Goal: Task Accomplishment & Management: Complete application form

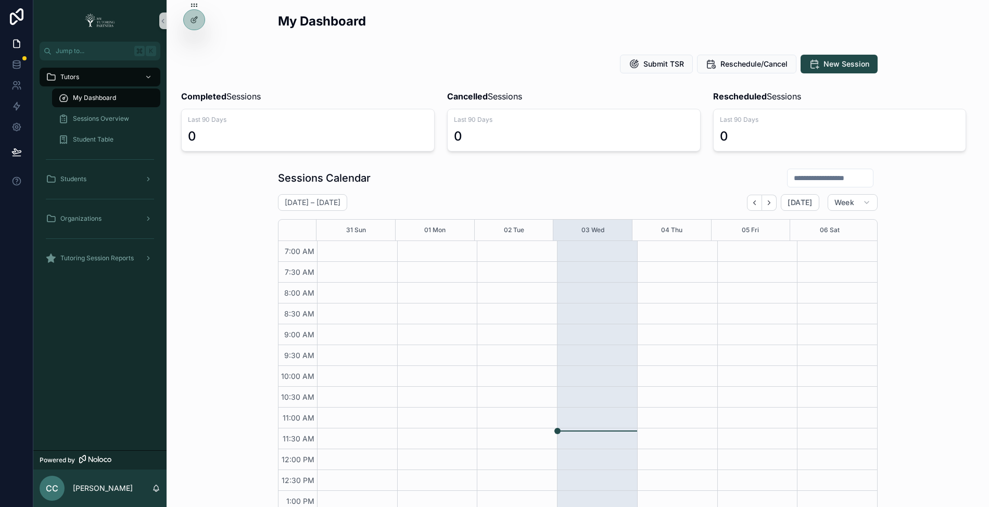
scroll to position [233, 0]
click at [195, 41] on icon at bounding box center [194, 42] width 8 height 8
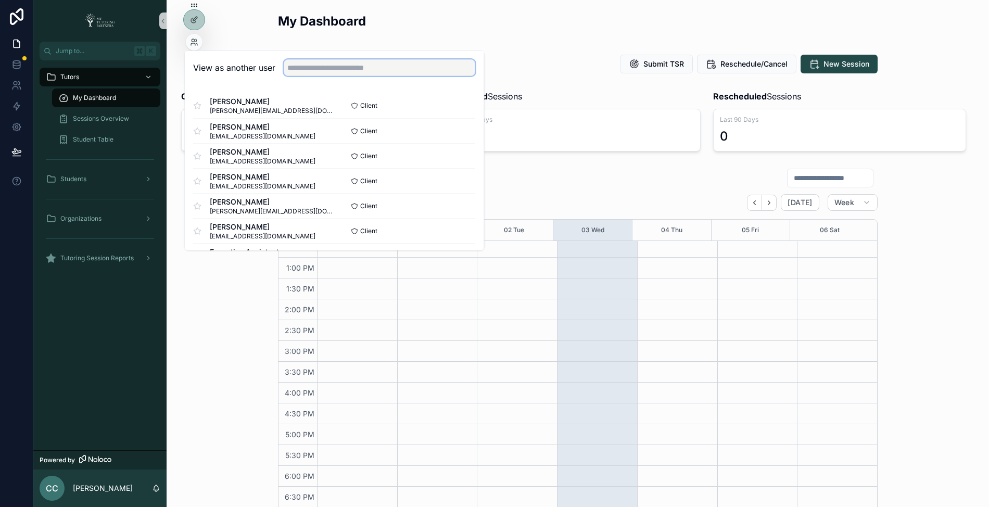
click at [342, 66] on input "text" at bounding box center [380, 67] width 192 height 17
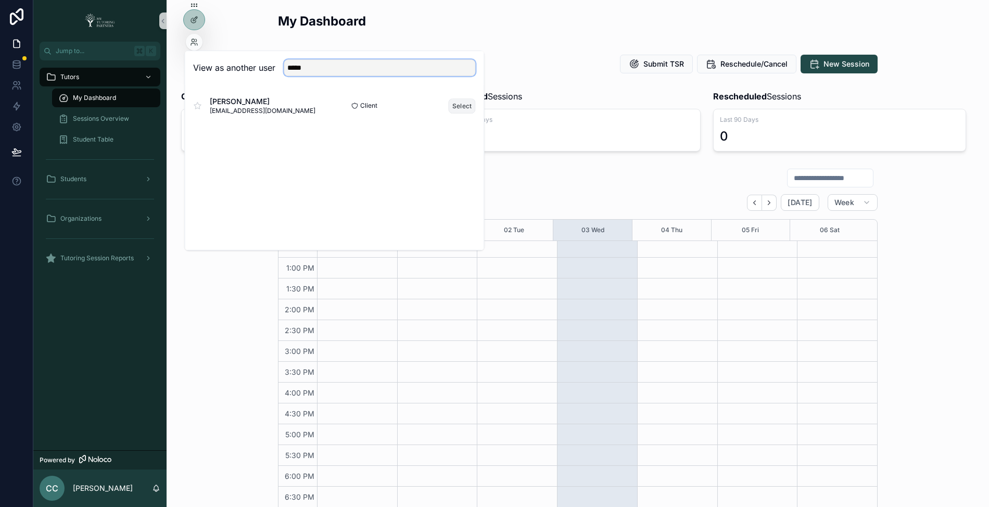
type input "*****"
click at [467, 105] on button "Select" at bounding box center [462, 105] width 27 height 15
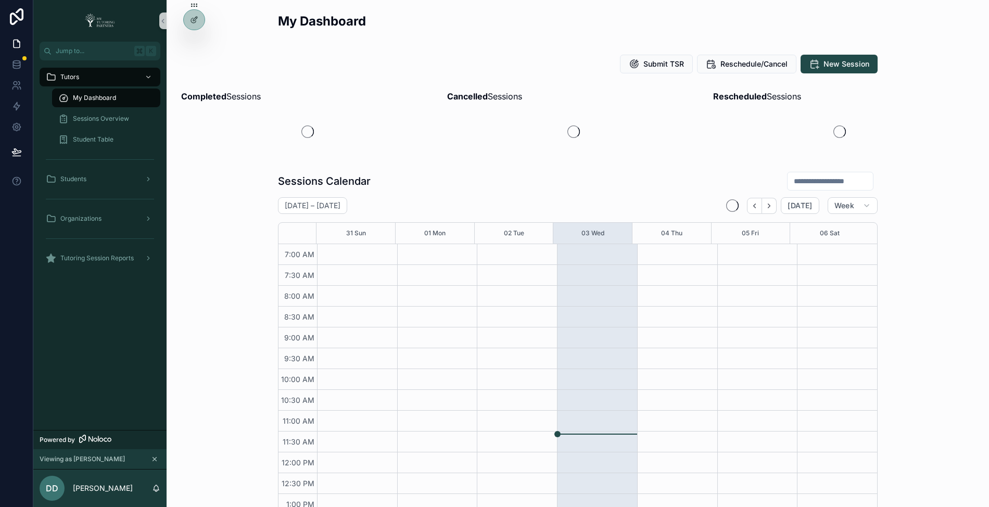
scroll to position [233, 0]
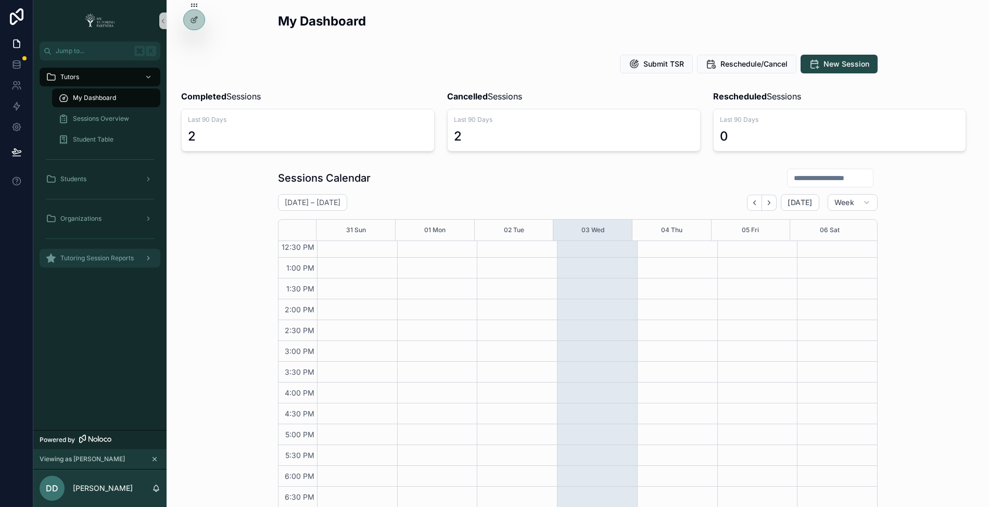
click at [88, 263] on div "Tutoring Session Reports" at bounding box center [100, 258] width 108 height 17
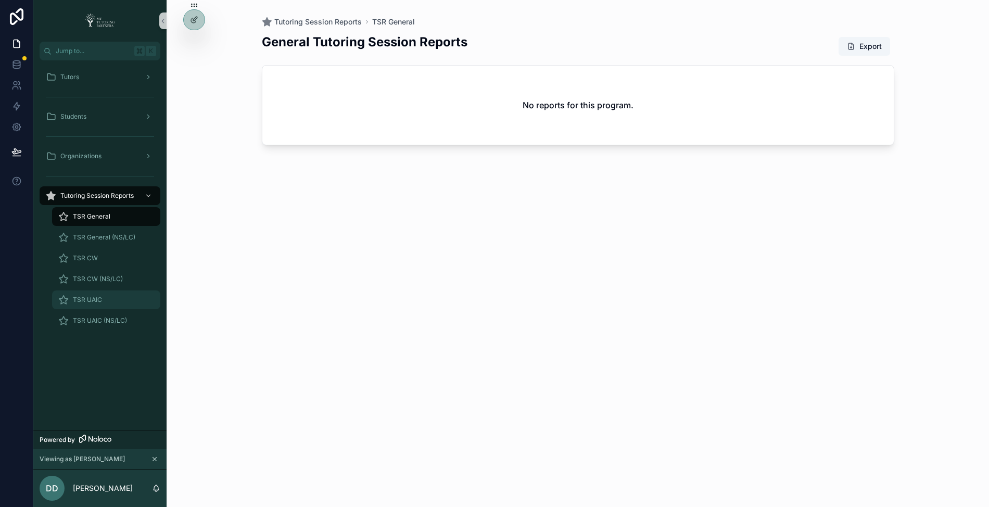
click at [93, 294] on div "TSR UAIC" at bounding box center [106, 299] width 96 height 17
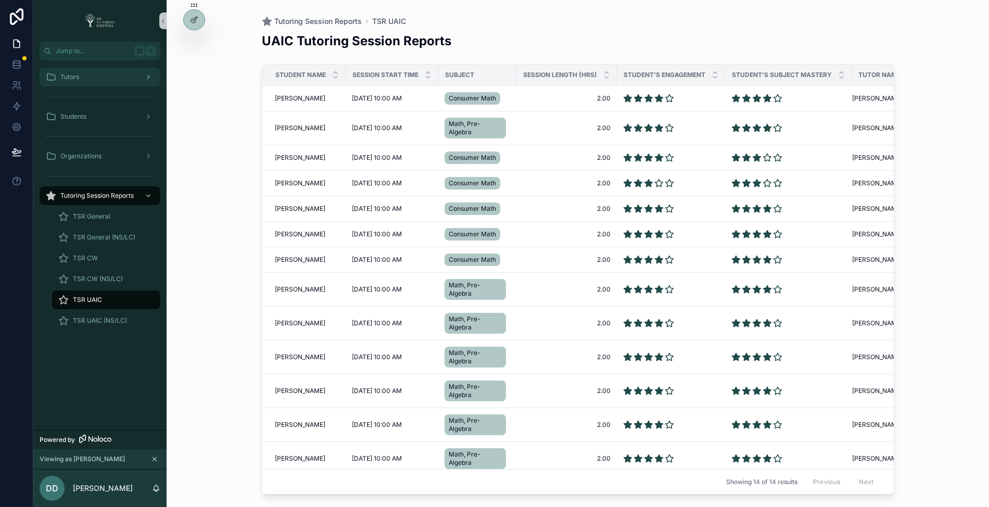
click at [95, 79] on div "Tutors" at bounding box center [100, 77] width 108 height 17
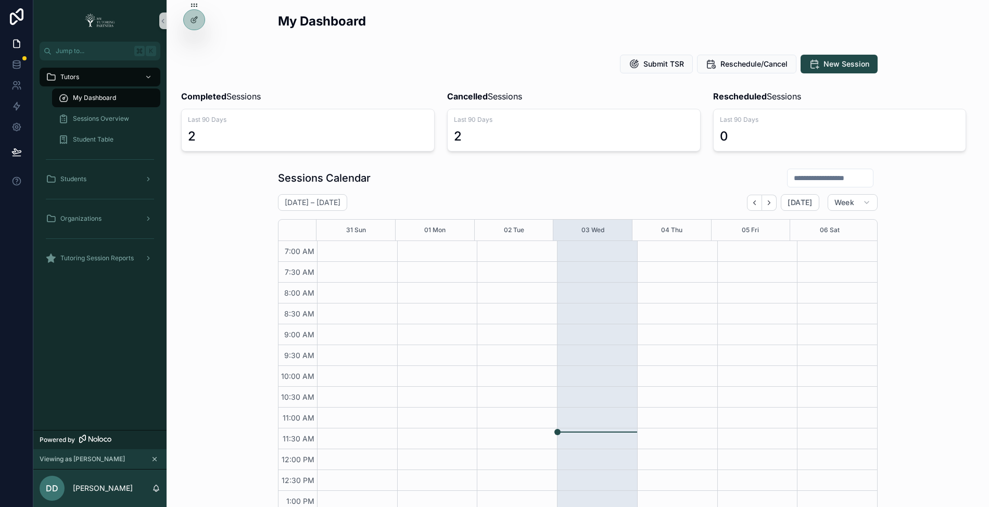
scroll to position [233, 0]
click at [862, 200] on icon "scrollable content" at bounding box center [866, 202] width 8 height 8
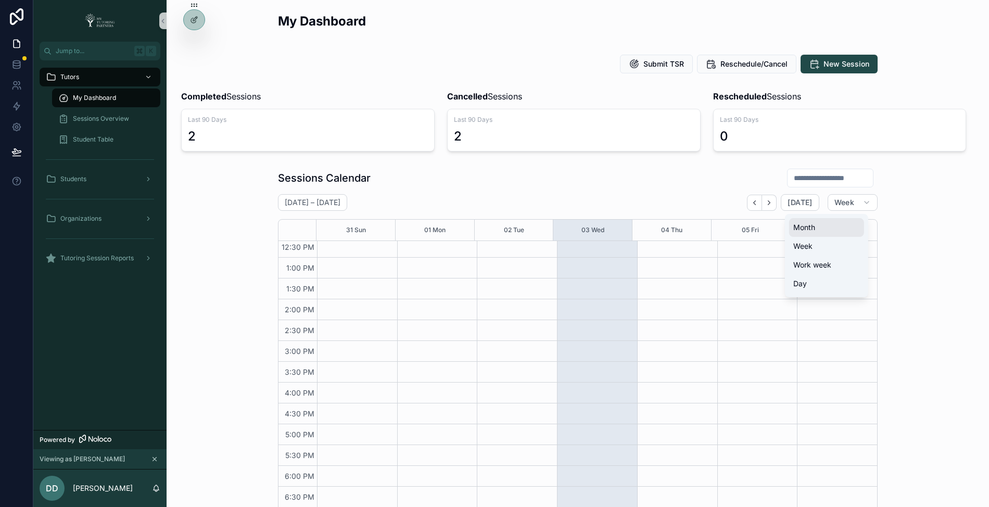
click at [814, 229] on span "Month" at bounding box center [804, 227] width 22 height 10
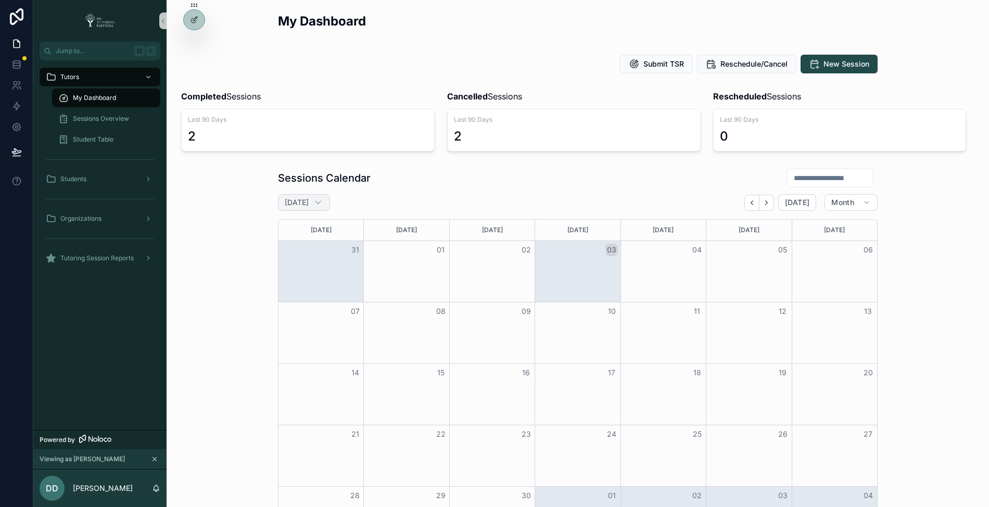
click at [299, 204] on h2 "[DATE]" at bounding box center [297, 202] width 24 height 10
select select "****"
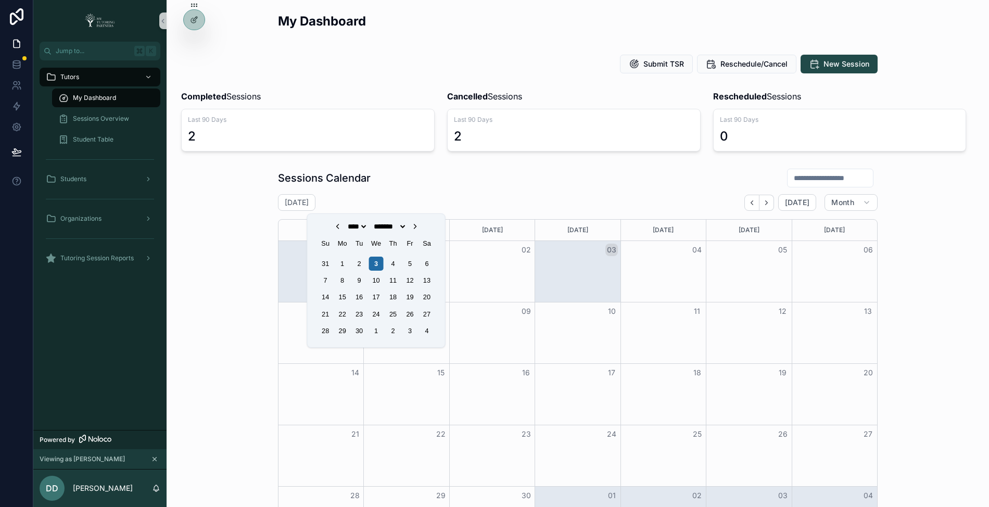
click at [333, 224] on icon "Choose Date" at bounding box center [337, 226] width 8 height 8
click at [346, 224] on select "**** **** **** **** **** **** **** **** **** **** **** **** **** **** **** ****…" at bounding box center [357, 226] width 22 height 8
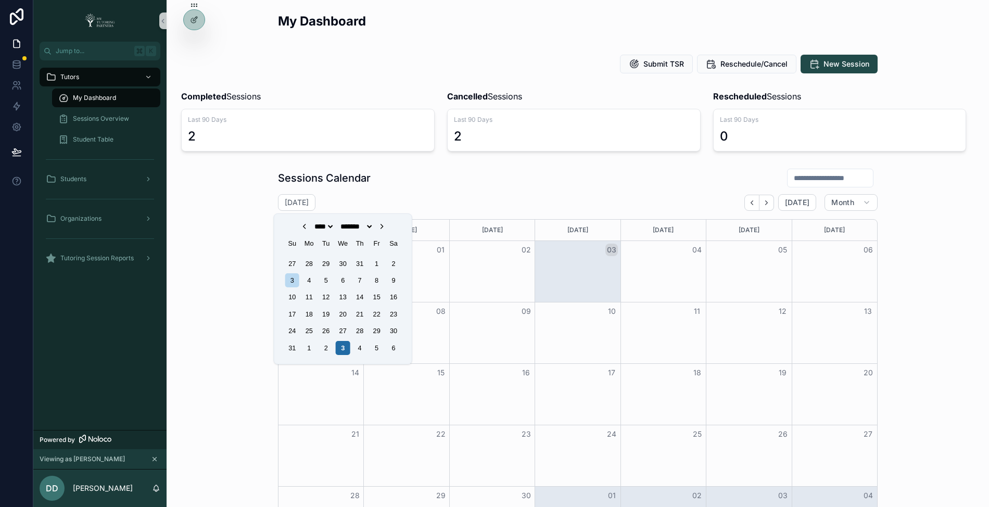
click at [312, 222] on select "**** **** **** **** **** **** **** **** **** **** **** **** **** **** **** ****…" at bounding box center [323, 226] width 22 height 8
click at [300, 226] on icon "Choose Date" at bounding box center [304, 226] width 8 height 8
click at [300, 225] on icon "Choose Date" at bounding box center [304, 226] width 8 height 8
select select "*"
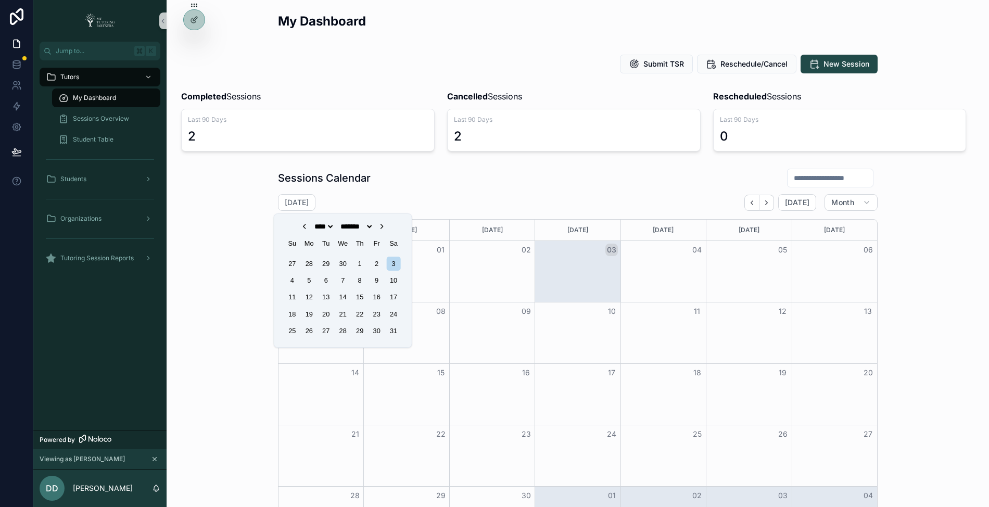
click at [477, 212] on div "September 2025 Today Month Sunday Monday Tuesday Wednesday Thursday Friday Satu…" at bounding box center [577, 371] width 599 height 354
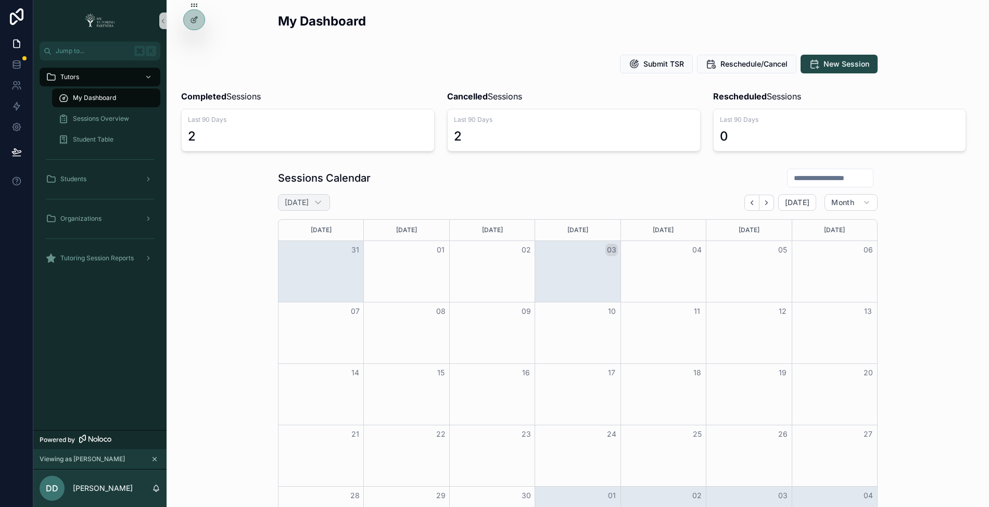
click at [309, 205] on h2 "[DATE]" at bounding box center [297, 202] width 24 height 10
select select "****"
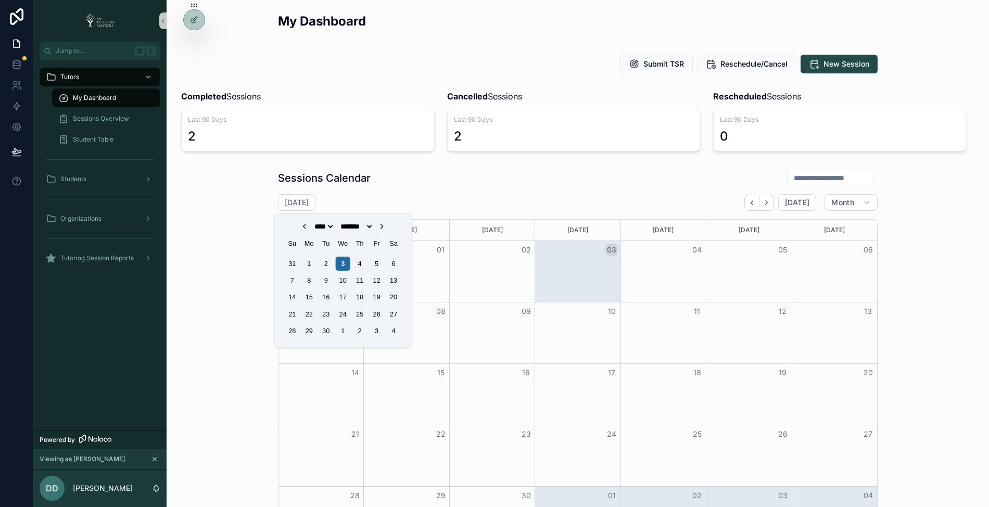
click at [300, 224] on icon "Choose Date" at bounding box center [304, 226] width 8 height 8
select select "*"
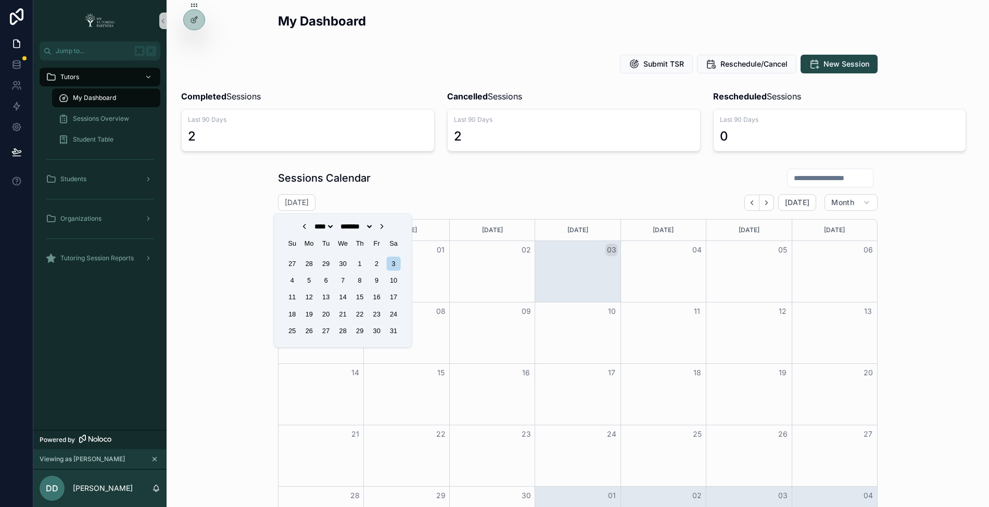
click at [346, 228] on select "******* ******** ***** ***** *** **** **** ****** ********* ******* ******** **…" at bounding box center [355, 226] width 35 height 8
click at [338, 222] on select "******* ******** ***** ***** *** **** **** ****** ********* ******* ******** **…" at bounding box center [355, 226] width 35 height 8
click at [373, 197] on div "September 2025 Today Month" at bounding box center [577, 202] width 599 height 17
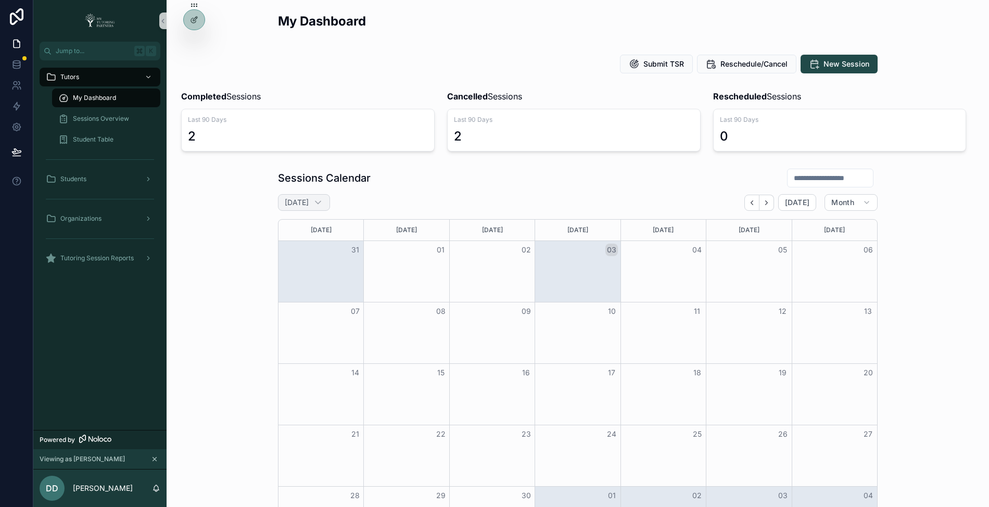
click at [309, 199] on h2 "September 2025" at bounding box center [297, 202] width 24 height 10
select select "****"
select select "*"
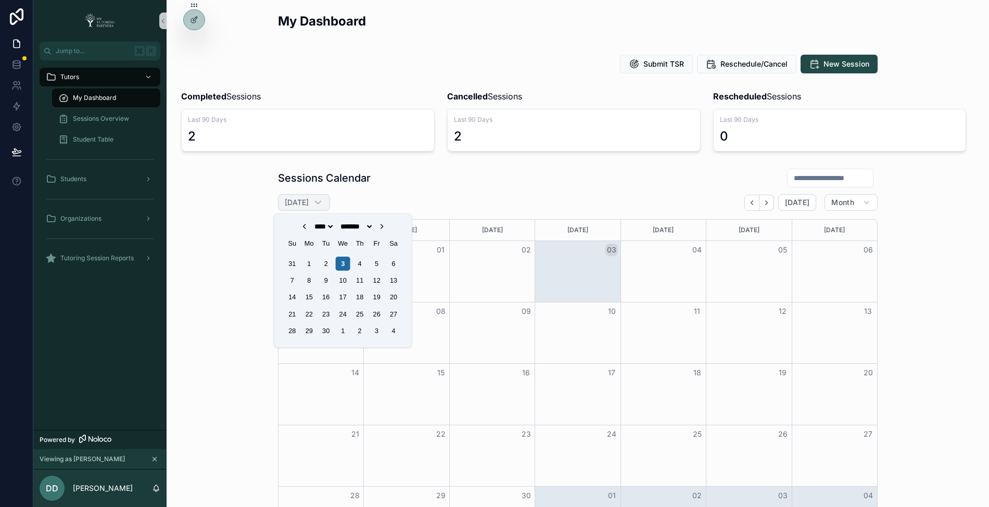
click at [323, 203] on icon "scrollable content" at bounding box center [318, 202] width 10 height 10
select select "****"
select select "*"
click at [323, 202] on icon "scrollable content" at bounding box center [318, 202] width 10 height 10
select select "****"
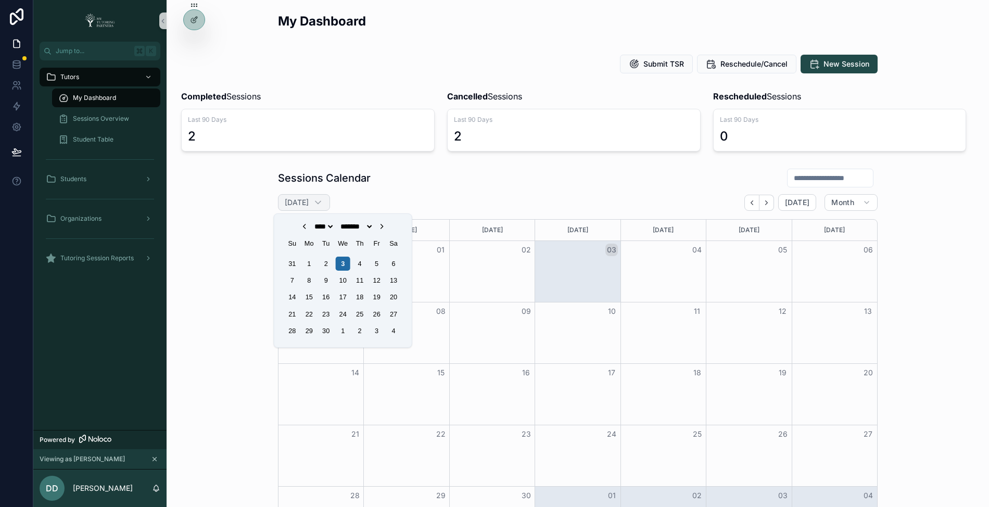
select select "*"
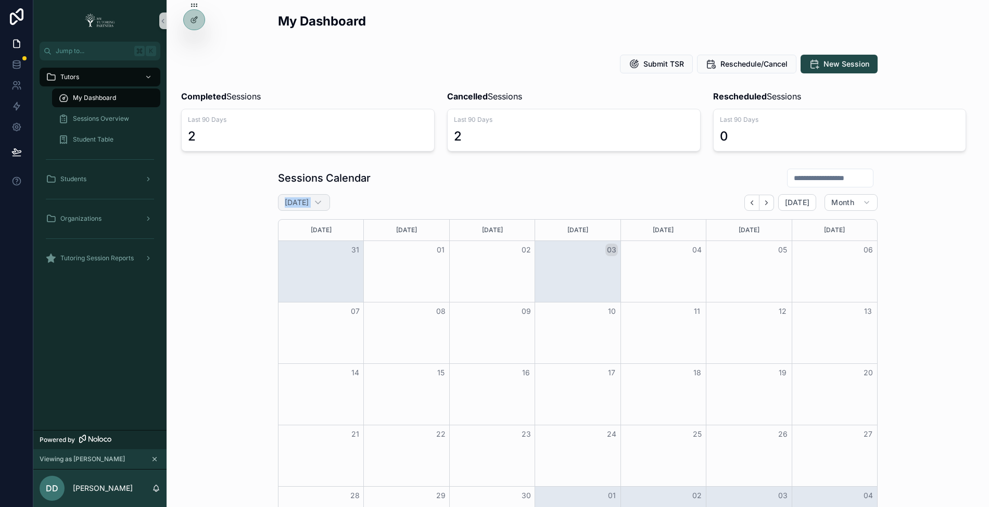
click at [323, 202] on icon "scrollable content" at bounding box center [318, 202] width 10 height 10
select select "****"
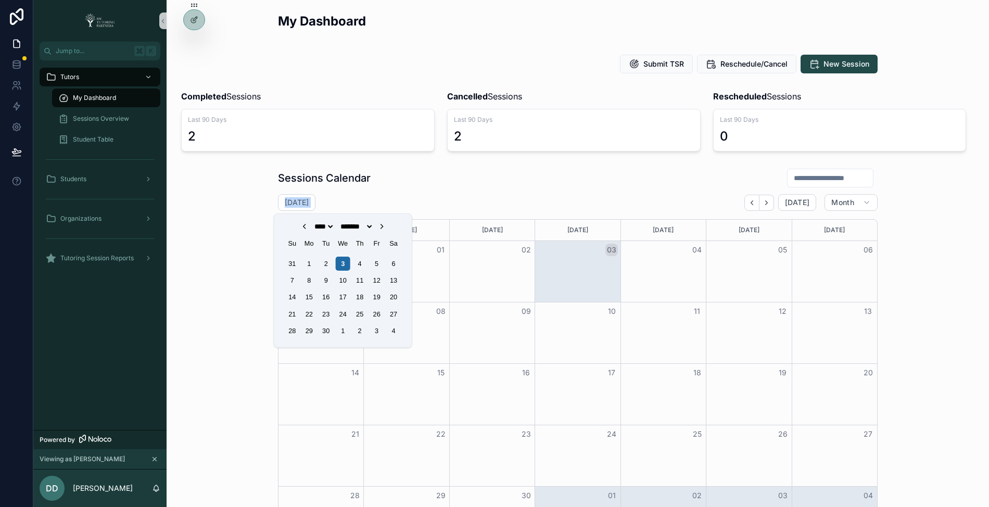
click at [300, 226] on icon "Choose Date" at bounding box center [304, 226] width 8 height 8
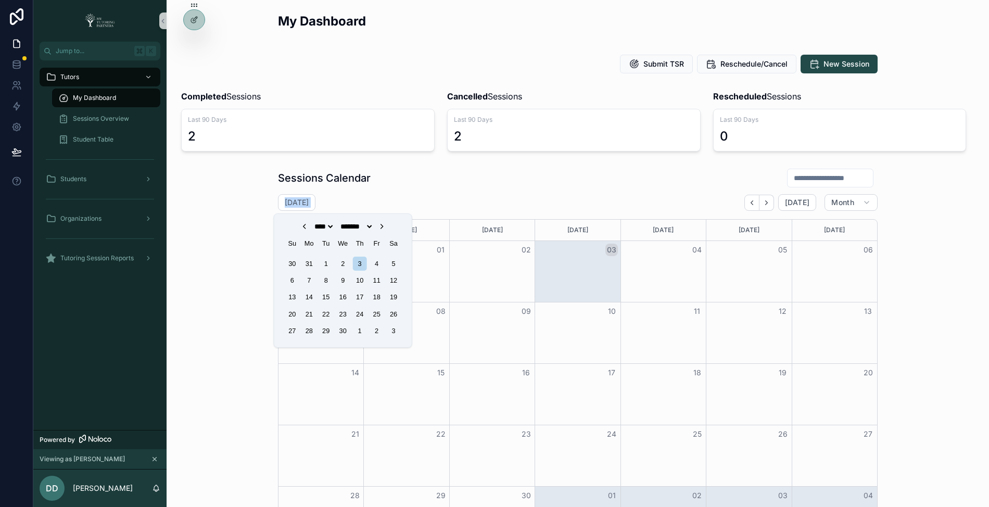
click at [386, 228] on icon "Choose Date" at bounding box center [381, 226] width 8 height 8
select select "*"
click at [373, 226] on select "******* ******** ***** ***** *** **** **** ****** ********* ******* ******** **…" at bounding box center [355, 226] width 35 height 8
click at [338, 222] on select "******* ******** ***** ***** *** **** **** ****** ********* ******* ******** **…" at bounding box center [355, 226] width 35 height 8
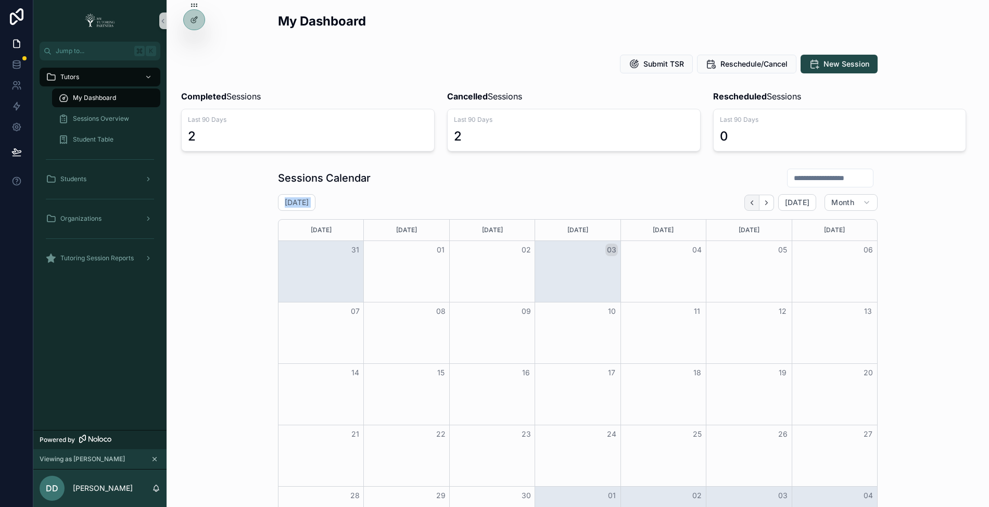
click at [750, 205] on icon "Back" at bounding box center [752, 203] width 8 height 8
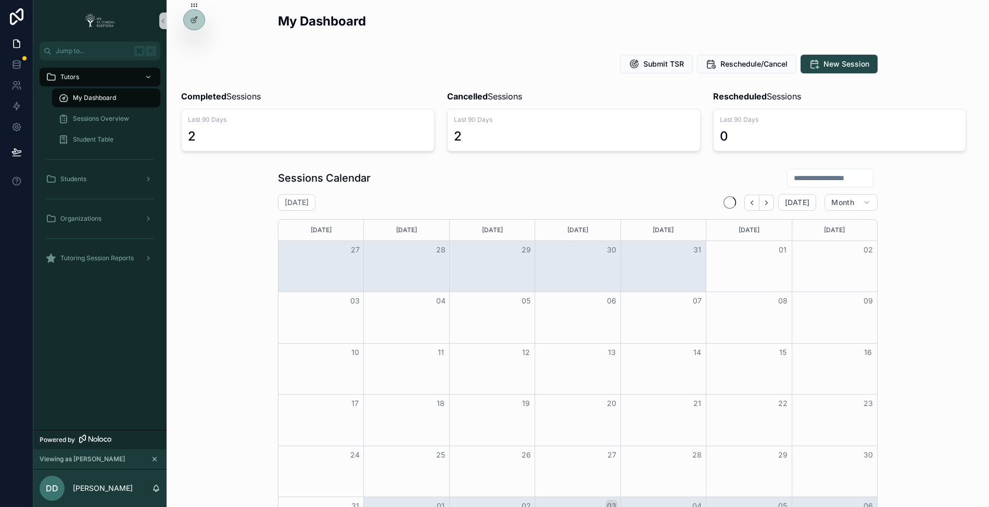
click at [750, 205] on icon "Back" at bounding box center [752, 203] width 8 height 8
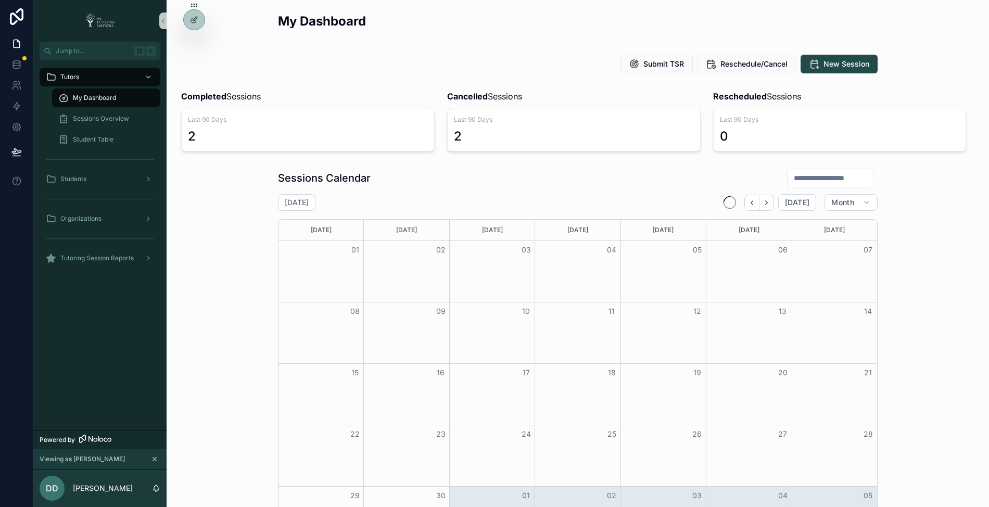
click at [750, 205] on icon "Back" at bounding box center [752, 203] width 8 height 8
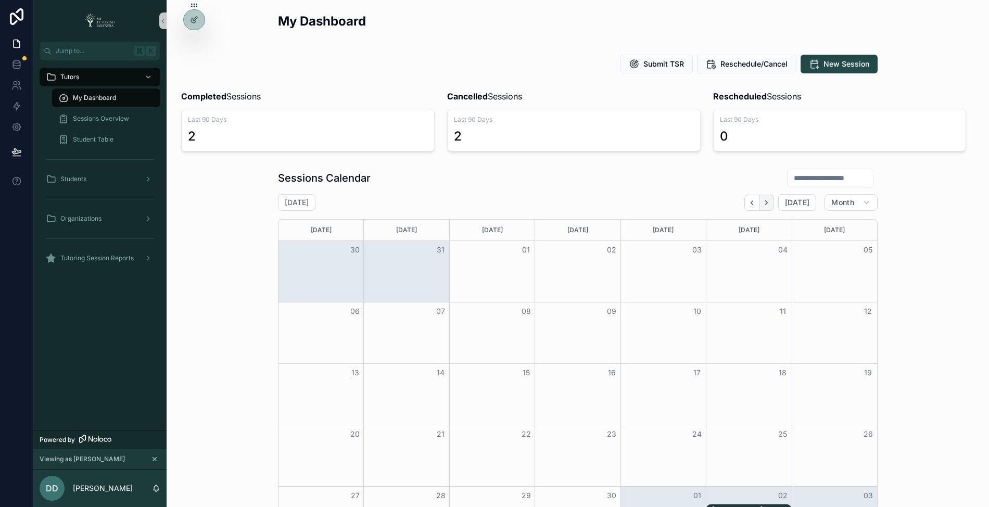
click at [765, 205] on icon "Next" at bounding box center [766, 203] width 8 height 8
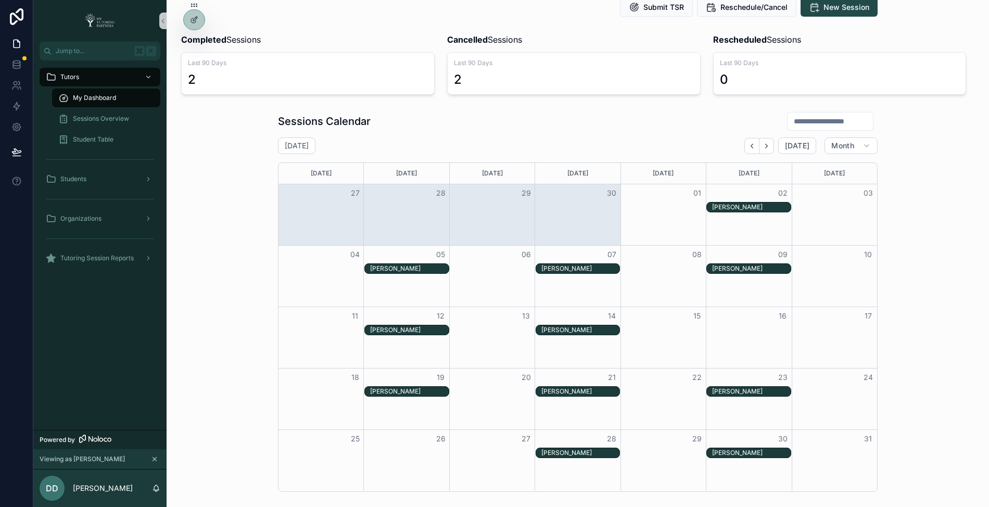
scroll to position [59, 0]
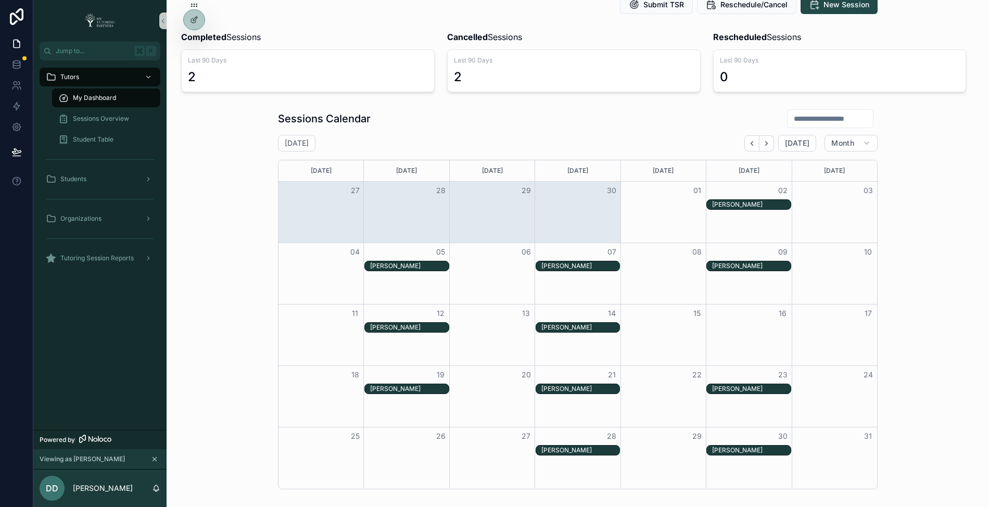
click at [419, 262] on div "Diane Camp" at bounding box center [409, 266] width 78 height 8
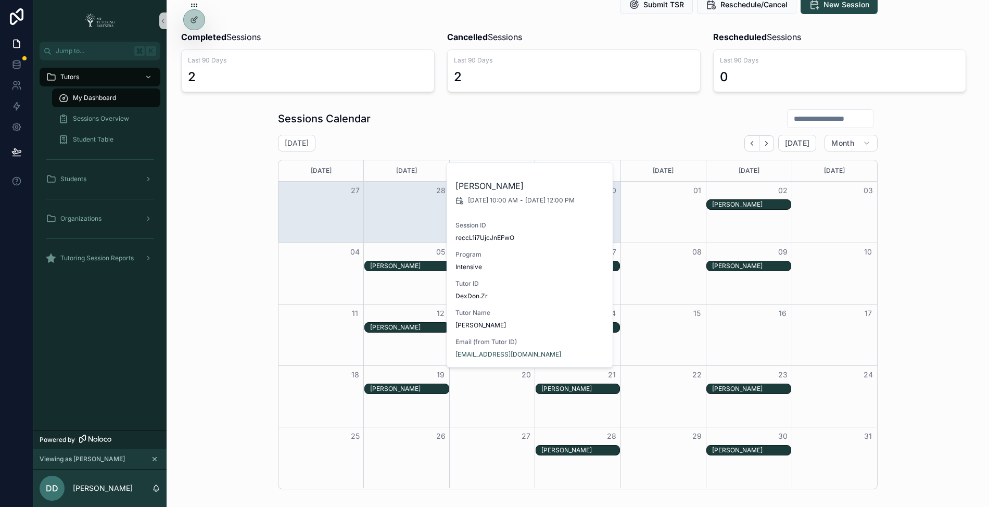
click at [371, 286] on div "Month View" at bounding box center [405, 273] width 85 height 61
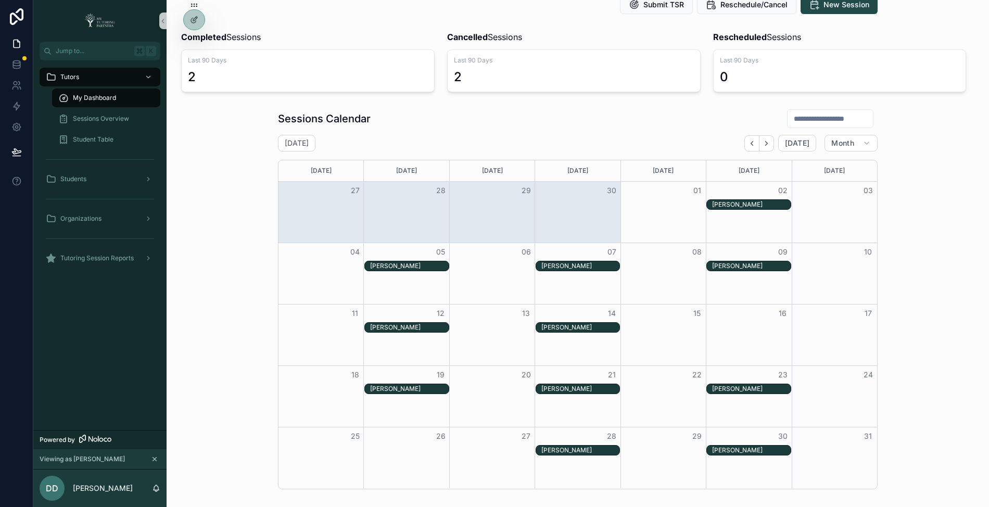
click at [411, 263] on div "Diane Camp" at bounding box center [409, 266] width 78 height 8
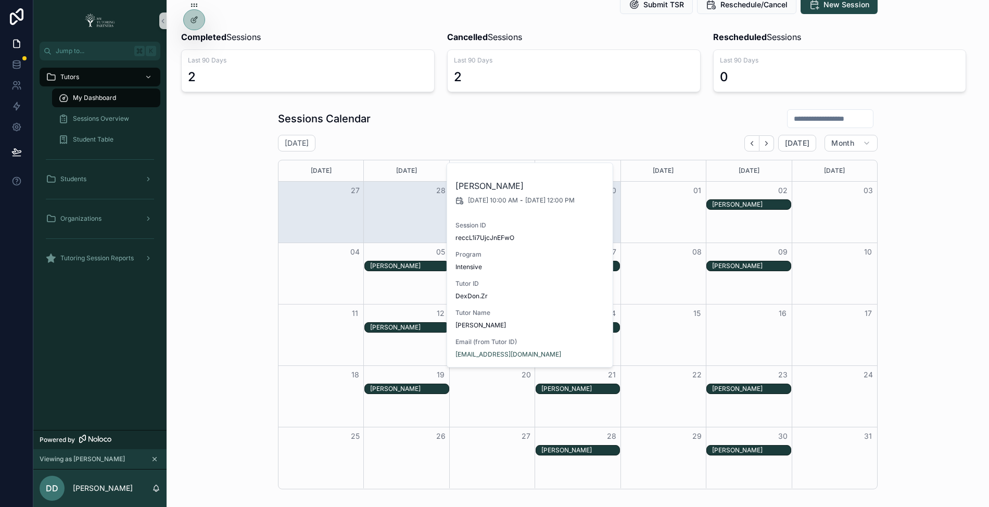
click at [409, 263] on div "Diane Camp" at bounding box center [409, 266] width 78 height 8
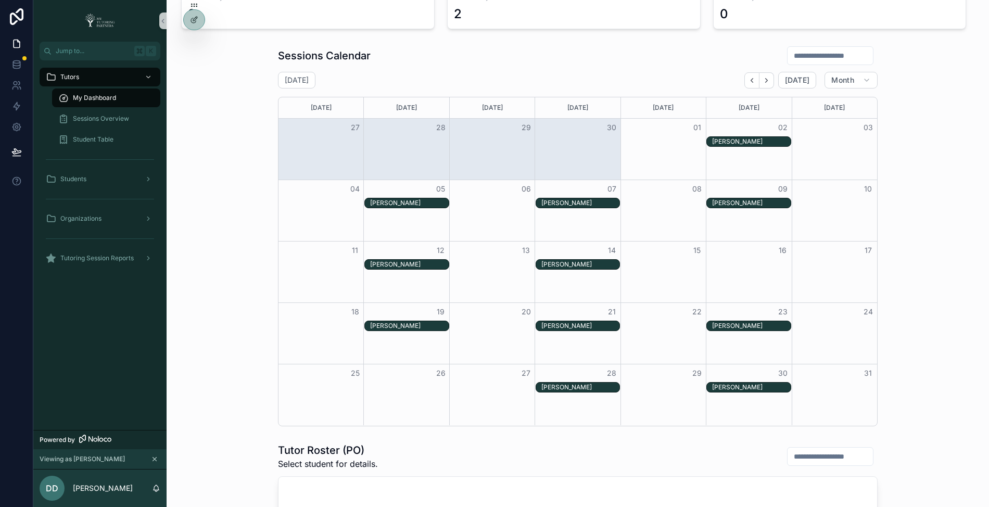
scroll to position [123, 0]
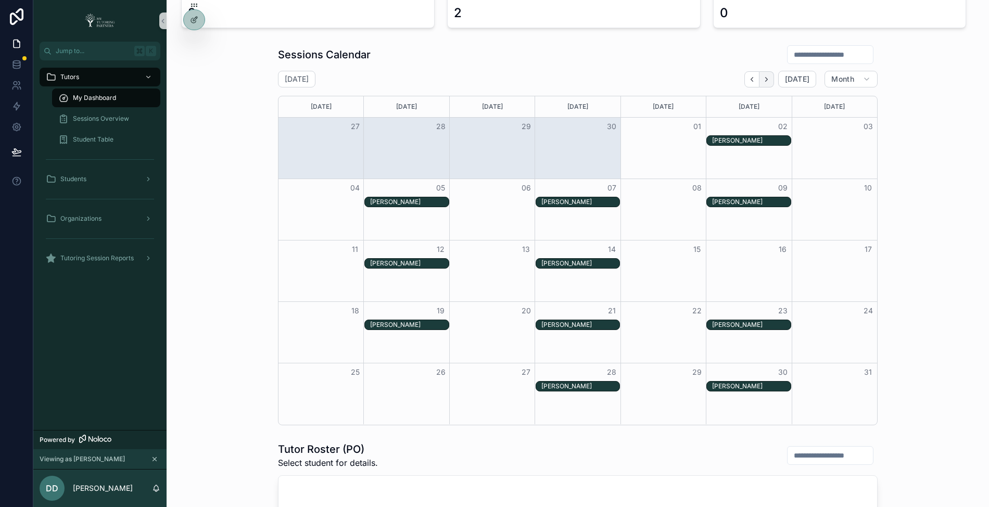
click at [767, 80] on icon "Next" at bounding box center [766, 79] width 8 height 8
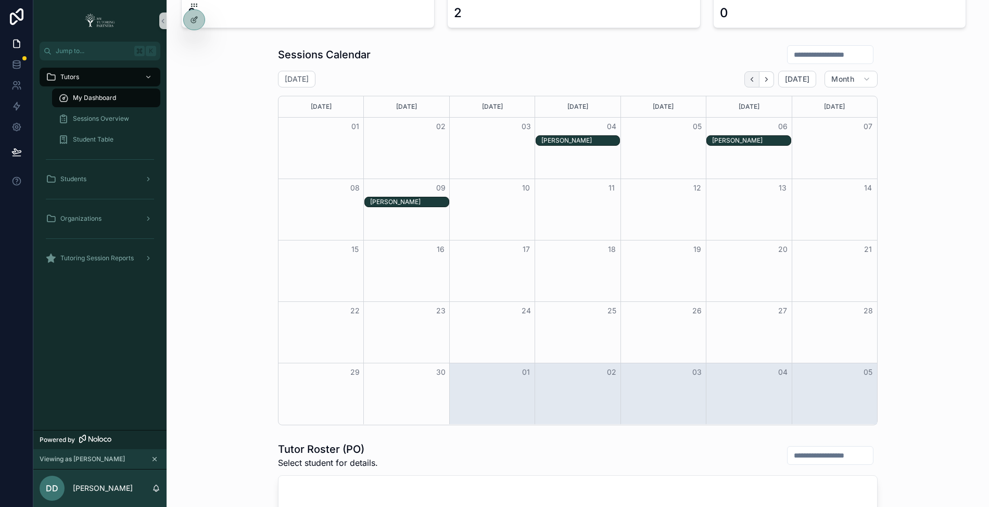
click at [750, 76] on icon "Back" at bounding box center [752, 79] width 8 height 8
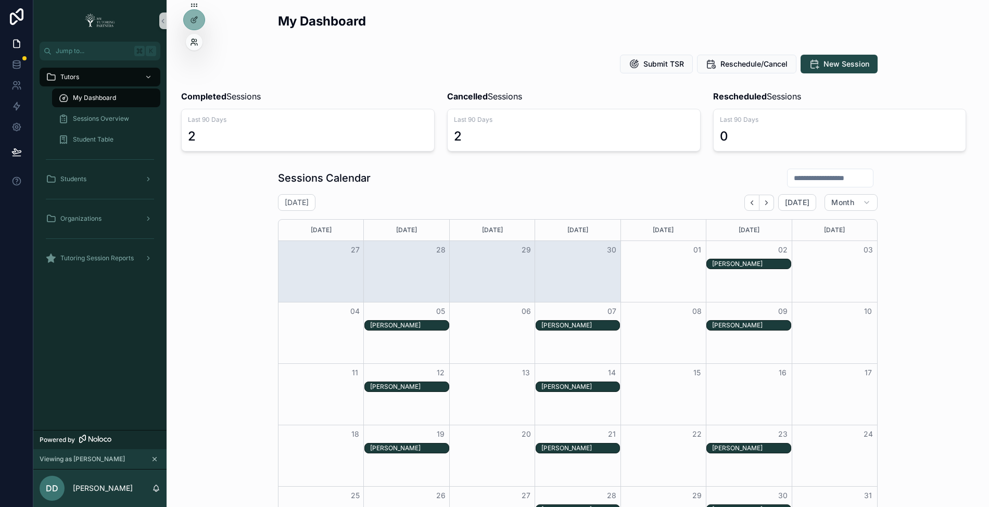
click at [197, 42] on icon at bounding box center [194, 42] width 8 height 8
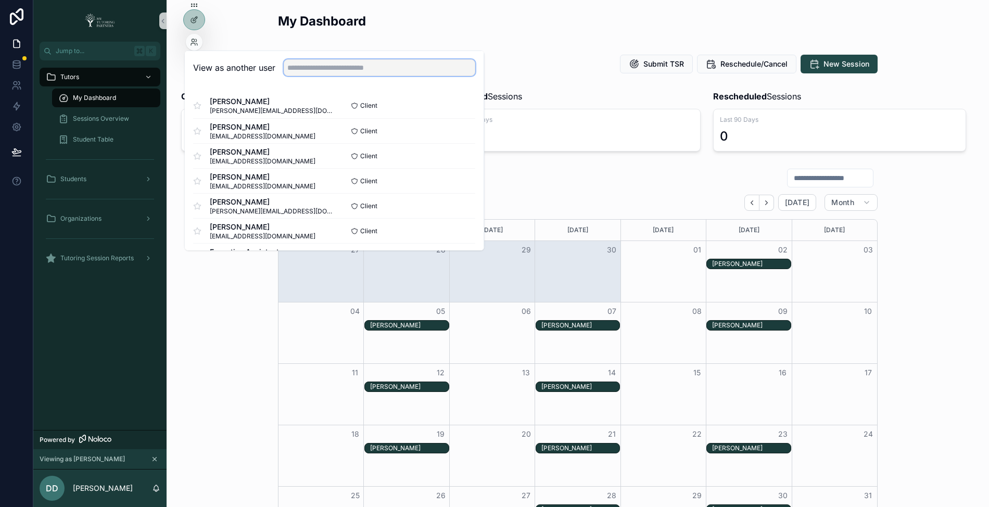
click at [364, 66] on input "text" at bounding box center [380, 67] width 192 height 17
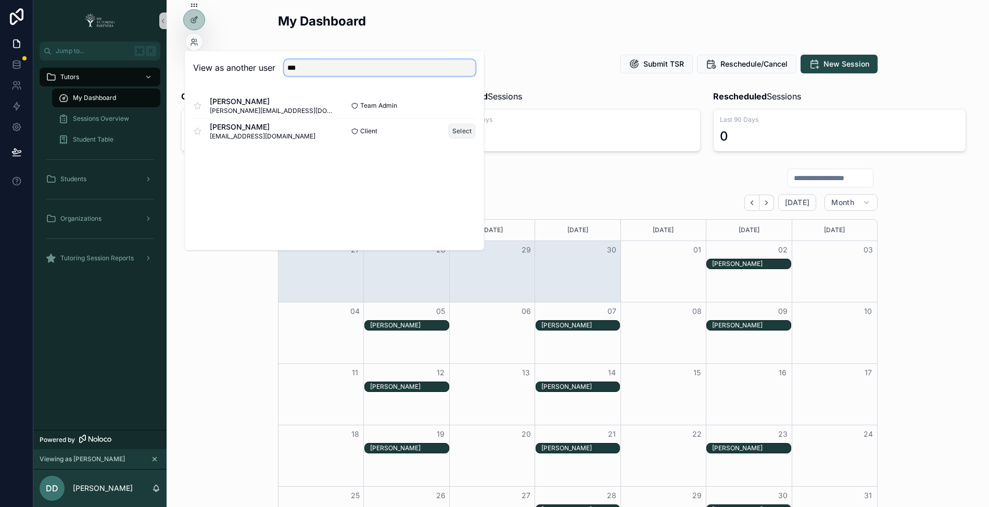
type input "***"
click at [460, 133] on button "Select" at bounding box center [462, 130] width 27 height 15
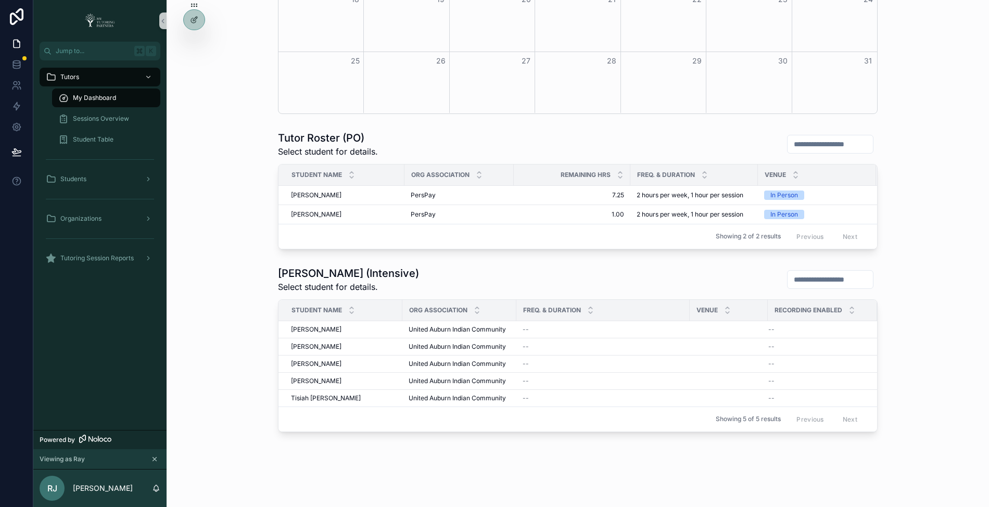
scroll to position [459, 0]
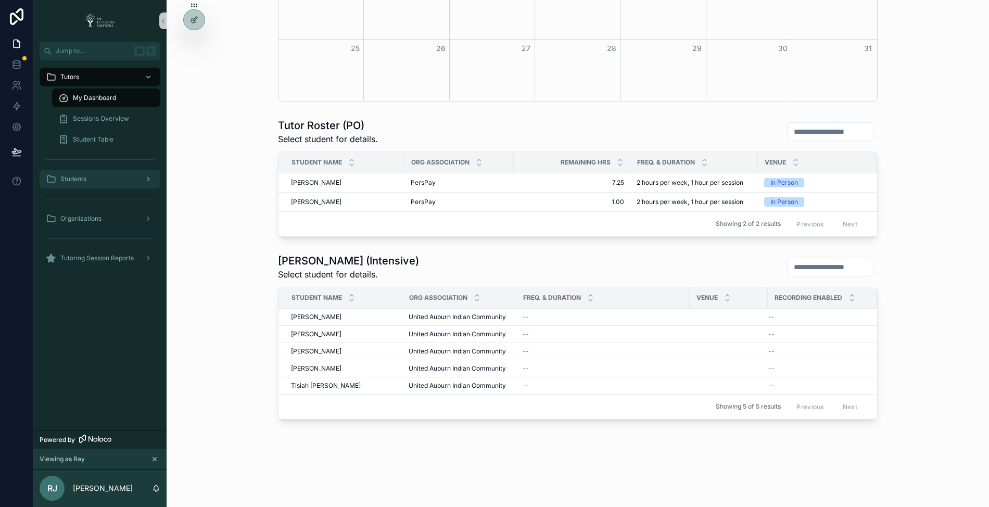
click at [101, 178] on div "Students" at bounding box center [100, 179] width 108 height 17
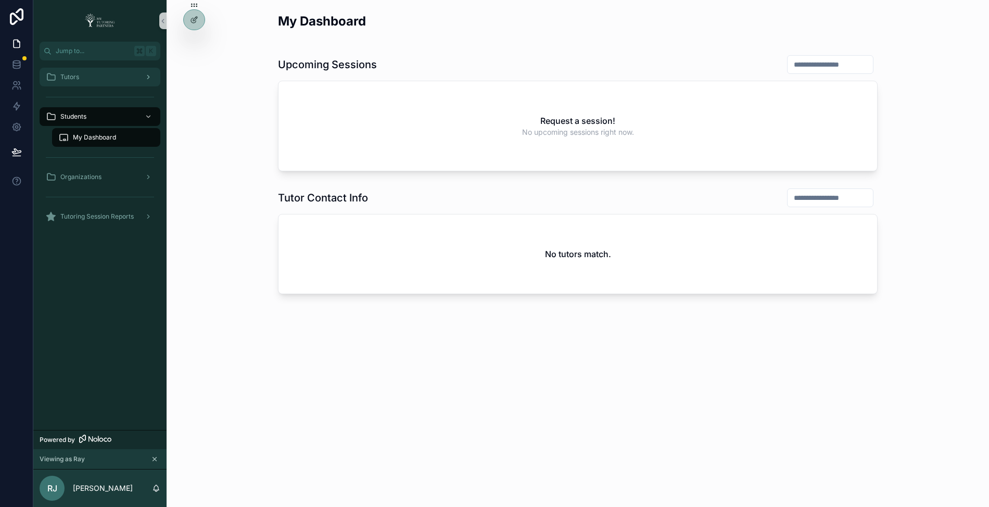
click at [106, 78] on div "Tutors" at bounding box center [100, 77] width 108 height 17
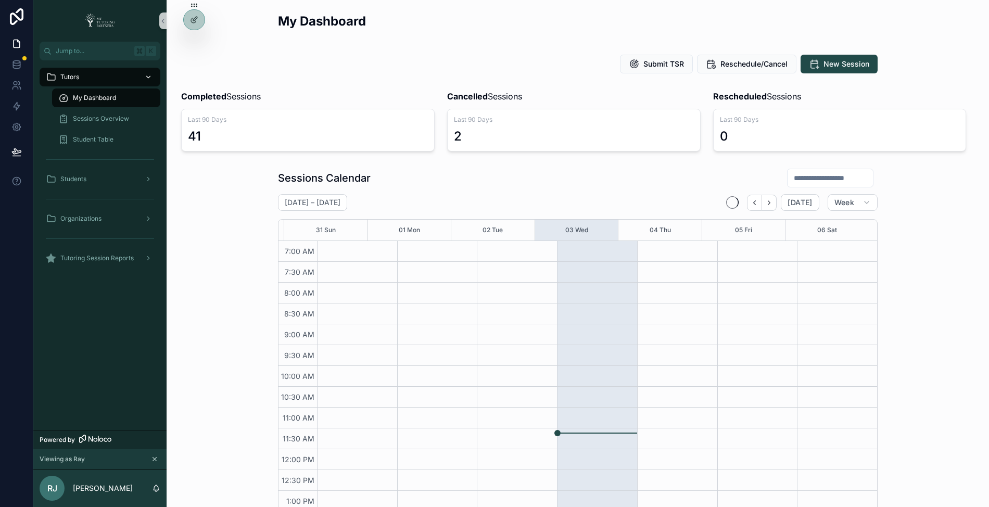
scroll to position [233, 0]
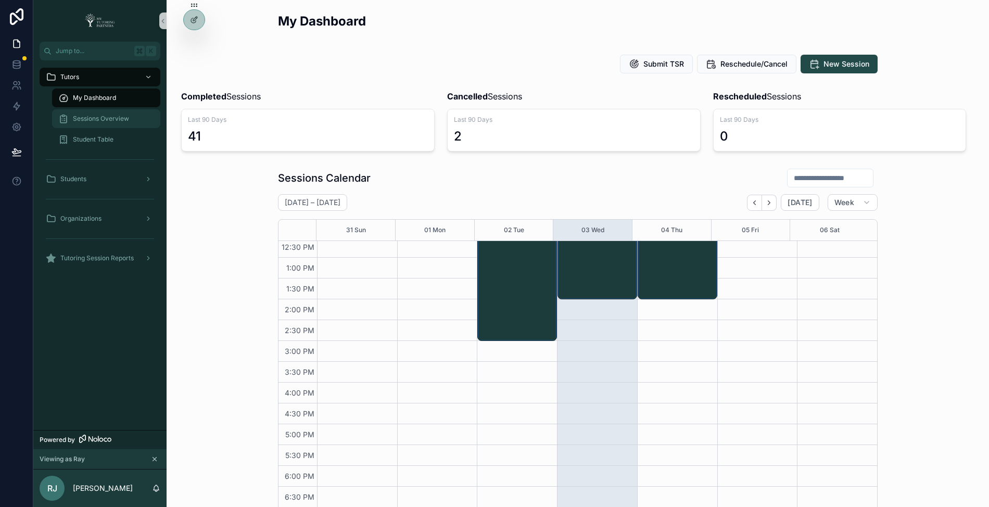
click at [109, 121] on span "Sessions Overview" at bounding box center [101, 118] width 56 height 8
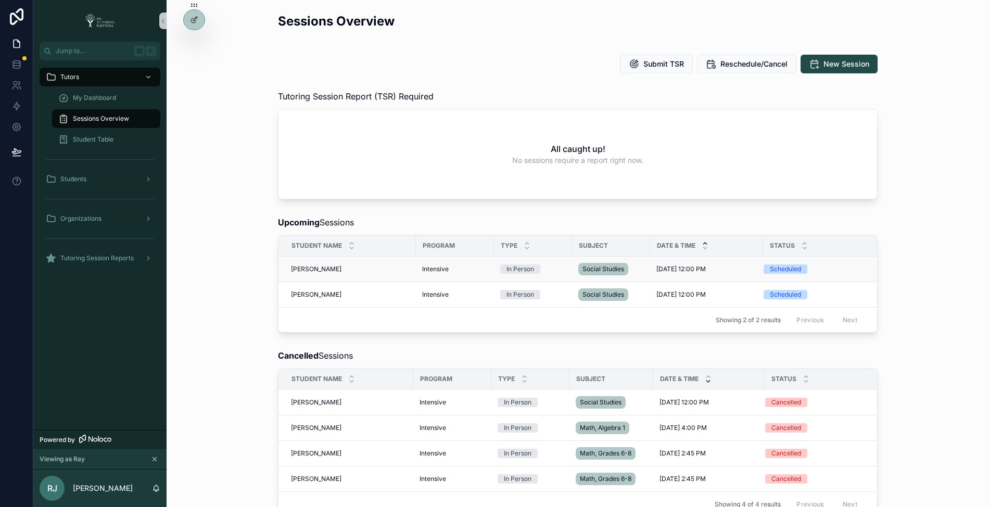
click at [295, 267] on span "Grace Rey" at bounding box center [316, 269] width 50 height 8
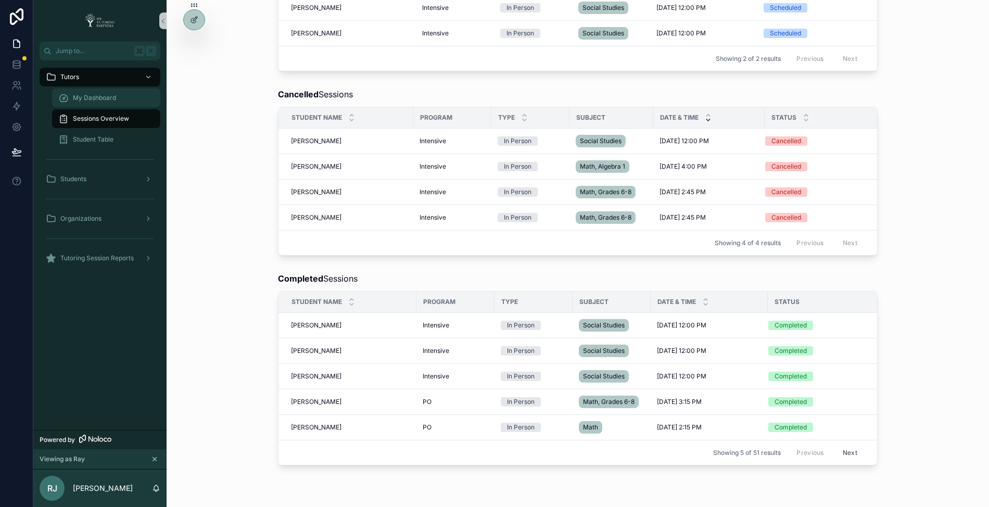
scroll to position [266, 0]
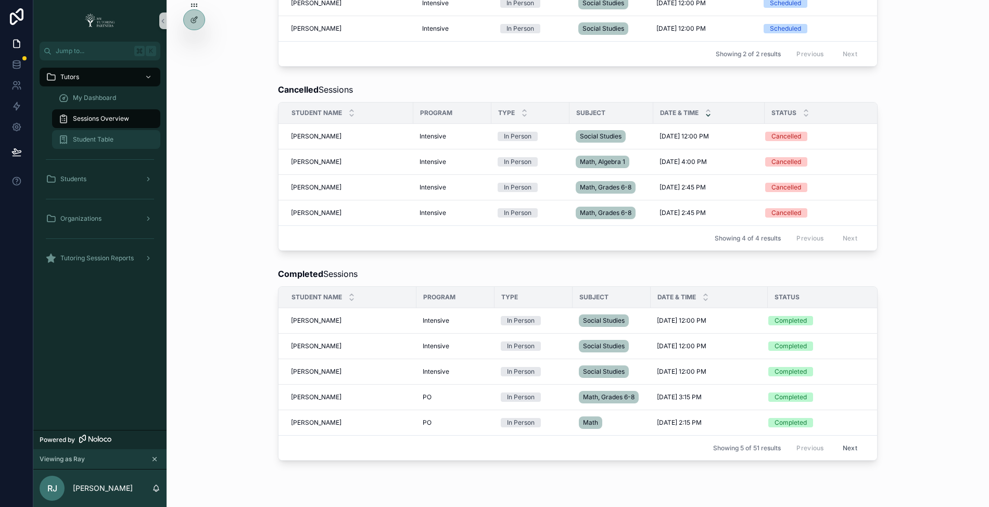
click at [101, 142] on span "Student Table" at bounding box center [93, 139] width 41 height 8
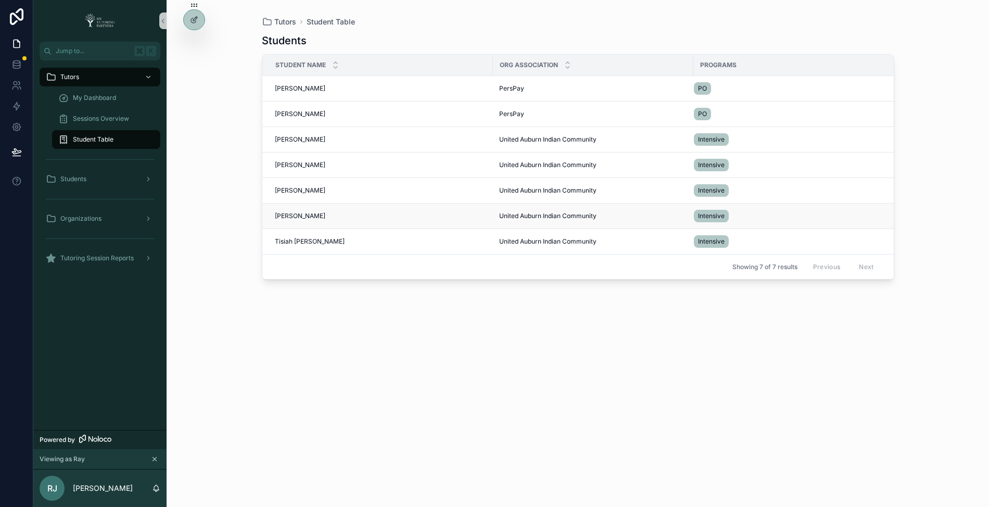
click at [279, 214] on span "Grace Rey" at bounding box center [300, 216] width 50 height 8
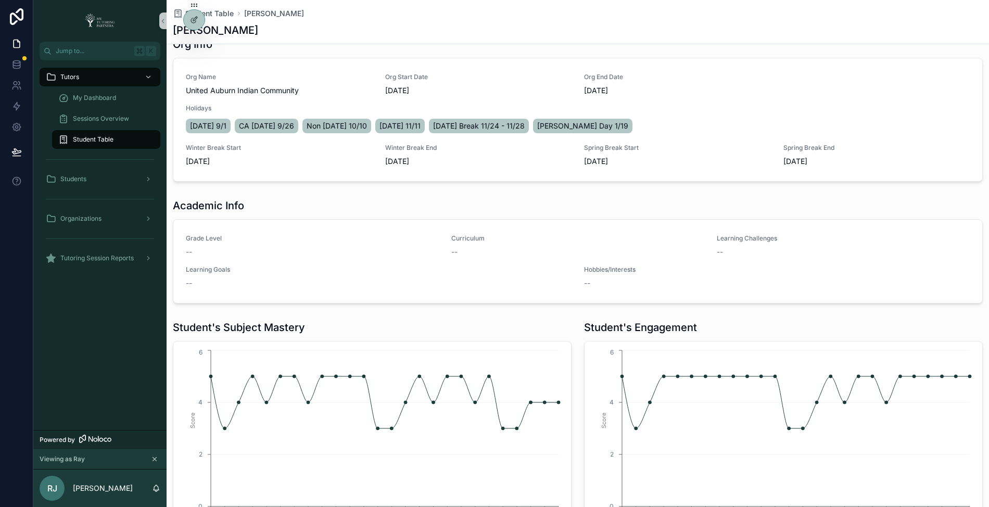
scroll to position [286, 0]
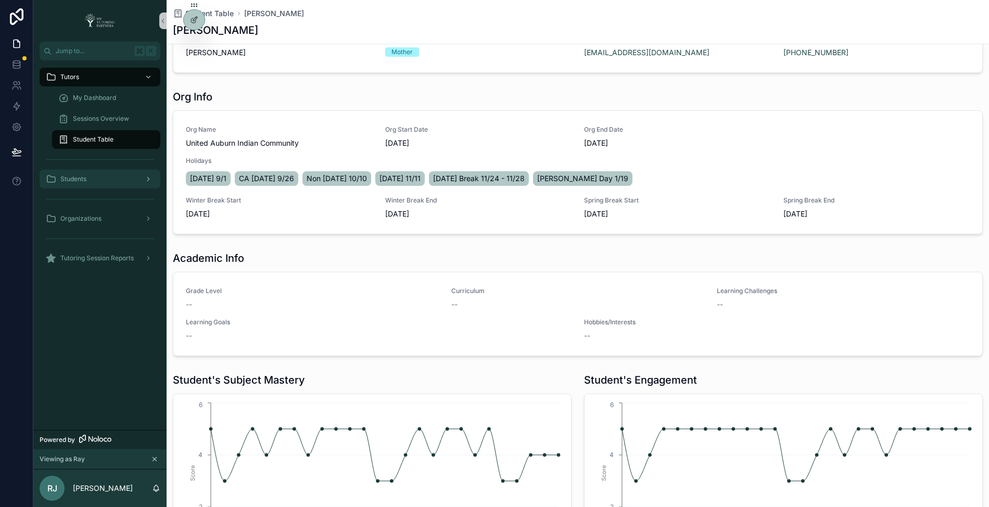
click at [120, 181] on div "Students" at bounding box center [100, 179] width 108 height 17
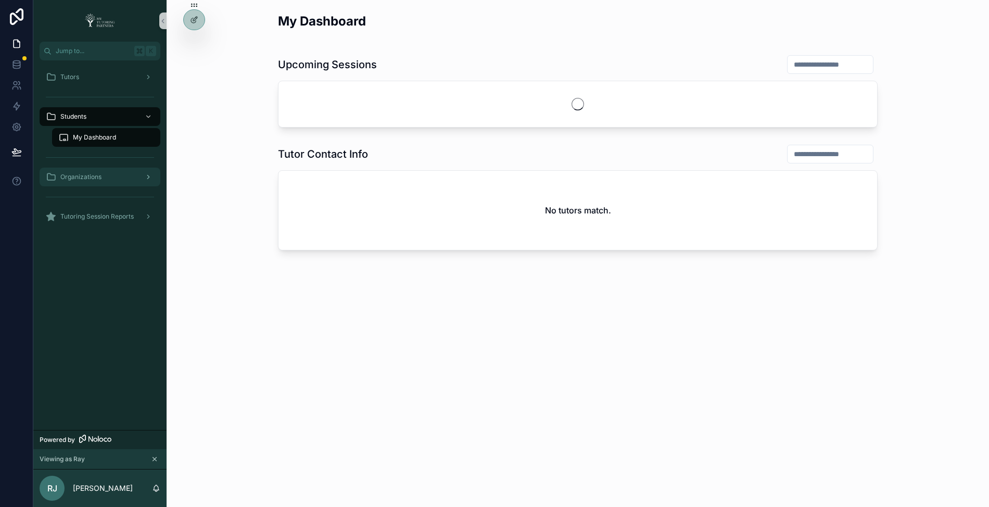
click at [127, 181] on div "Organizations" at bounding box center [100, 177] width 108 height 17
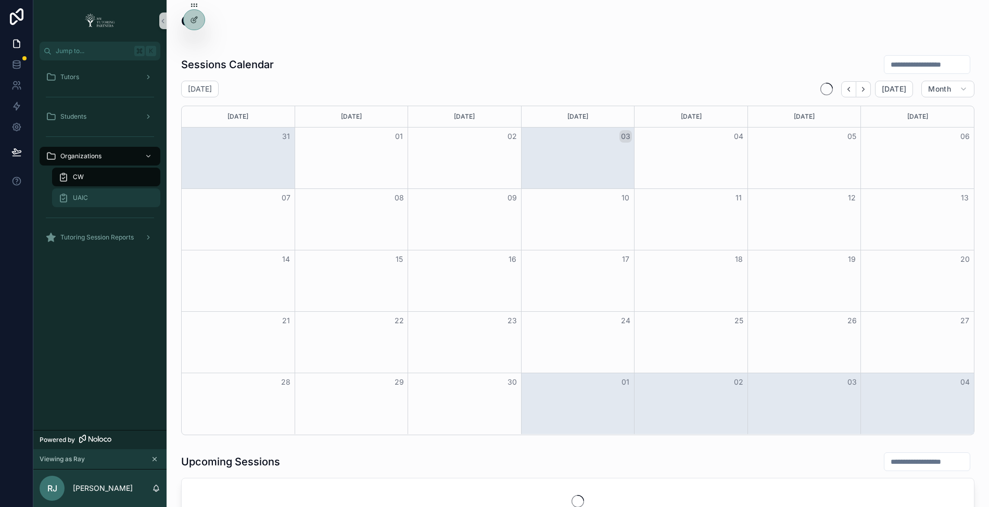
click at [88, 198] on div "UAIC" at bounding box center [106, 197] width 96 height 17
click at [90, 197] on div "UAIC" at bounding box center [106, 197] width 96 height 17
click at [193, 19] on icon at bounding box center [195, 19] width 4 height 4
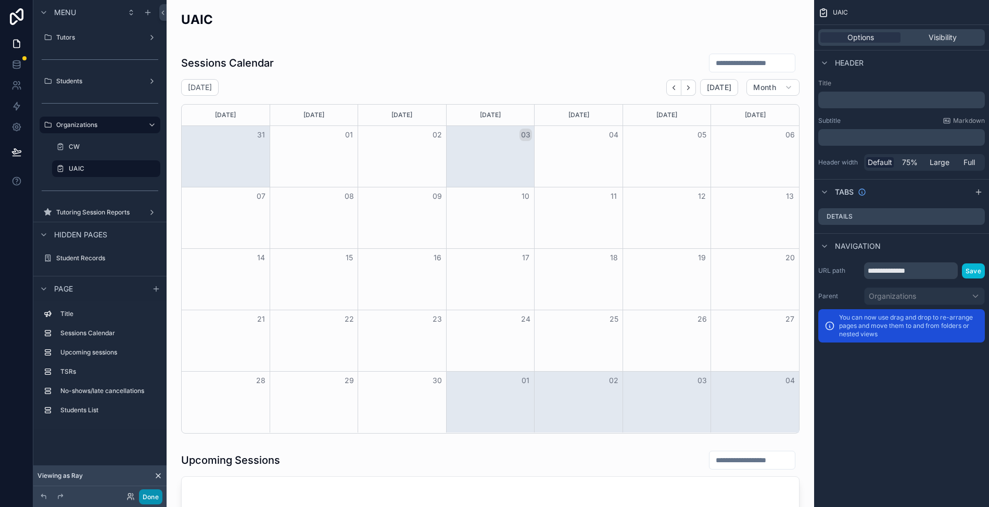
scroll to position [2, 0]
click at [150, 495] on button "Done" at bounding box center [150, 496] width 23 height 15
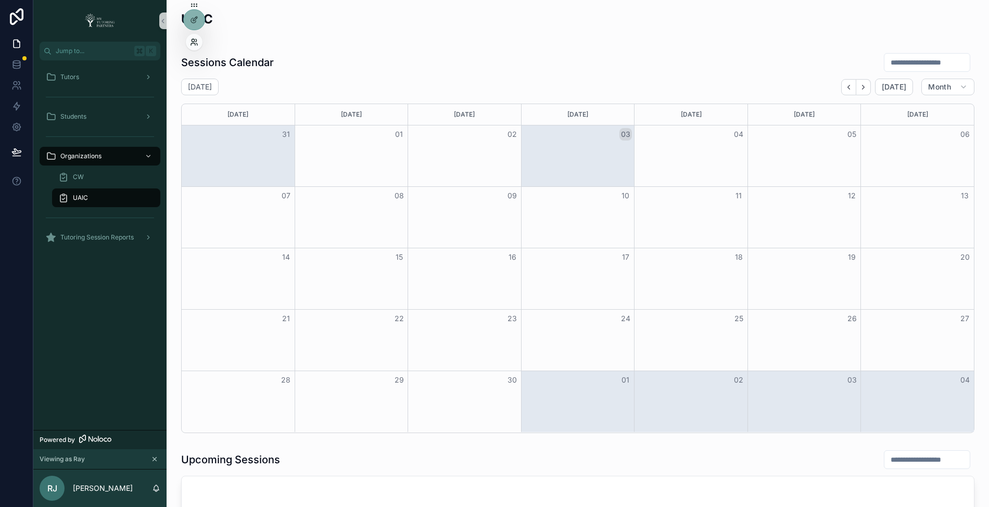
click at [191, 41] on icon at bounding box center [194, 42] width 8 height 8
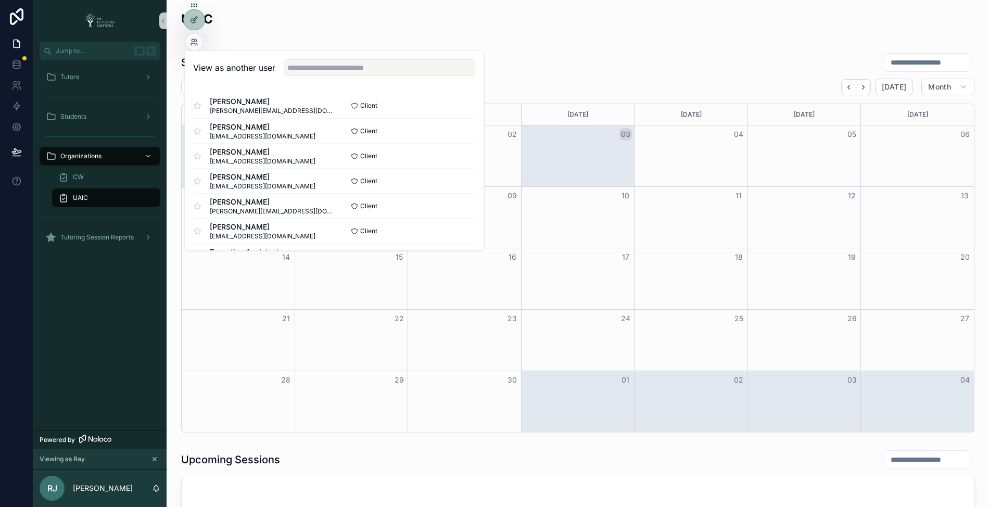
click at [312, 76] on div "View as another user" at bounding box center [334, 68] width 299 height 34
click at [314, 72] on input "text" at bounding box center [380, 67] width 192 height 17
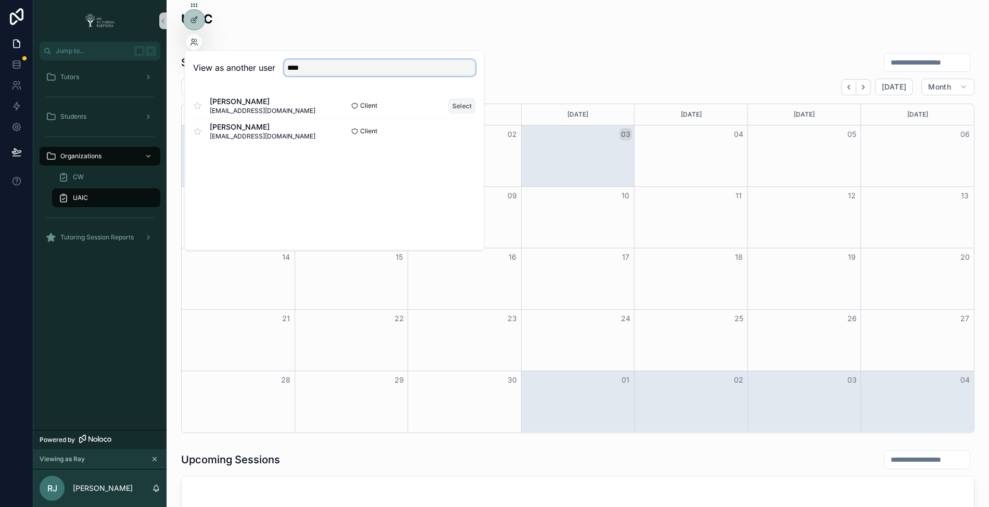
type input "****"
click at [458, 104] on button "Select" at bounding box center [462, 105] width 27 height 15
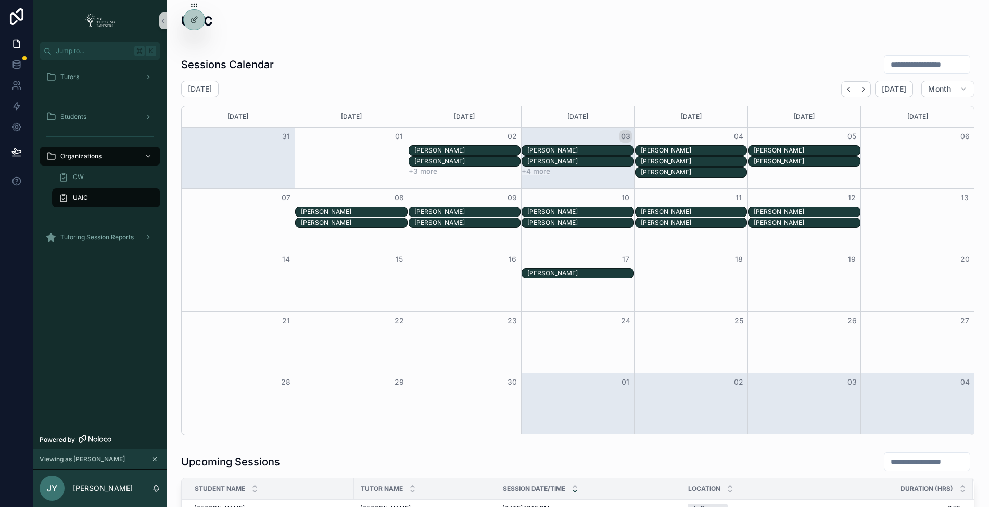
click at [99, 196] on div "UAIC" at bounding box center [106, 197] width 96 height 17
click at [127, 78] on div "Tutors" at bounding box center [100, 77] width 108 height 17
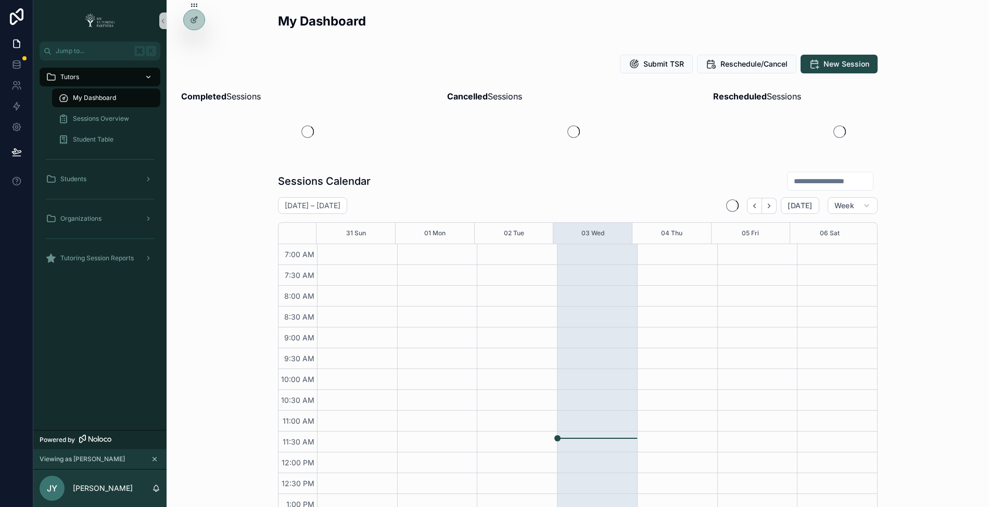
scroll to position [233, 0]
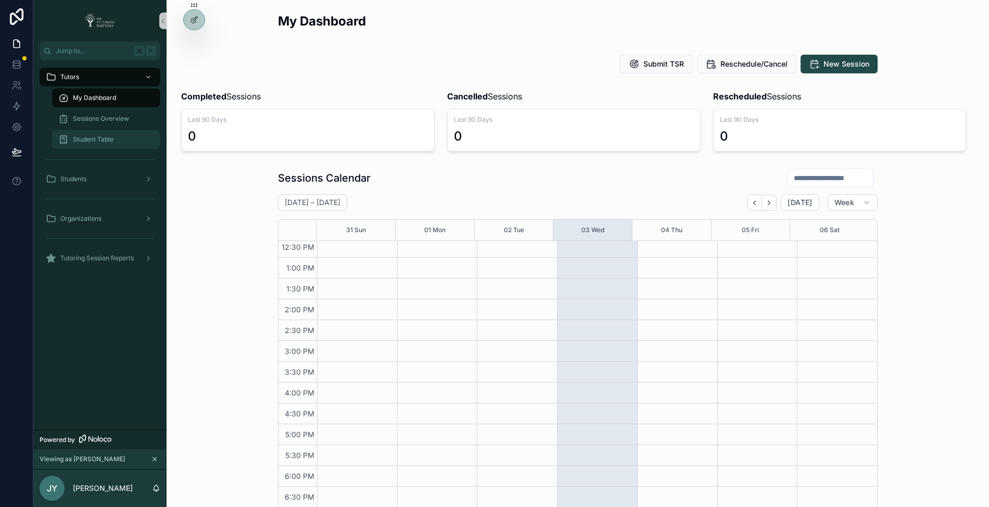
click at [116, 137] on div "Student Table" at bounding box center [106, 139] width 96 height 17
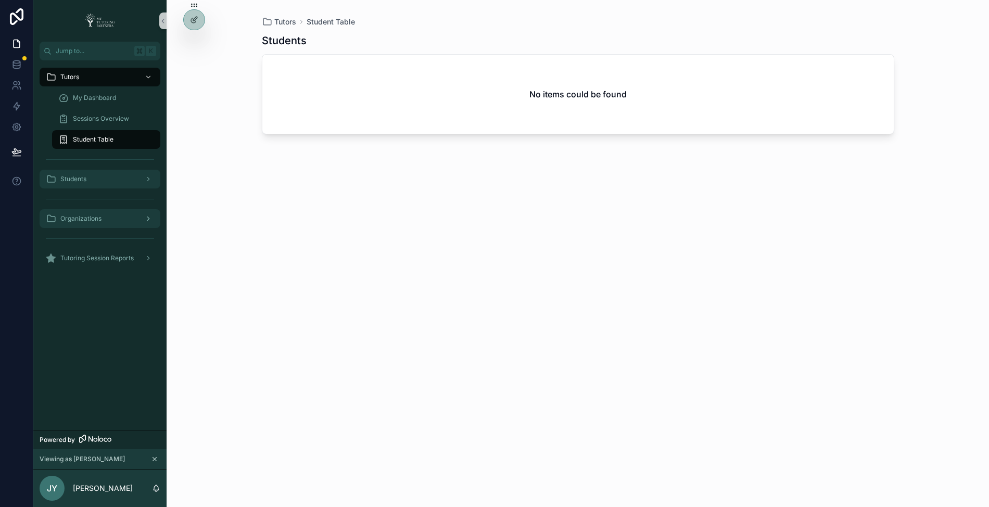
click at [121, 178] on div "Students" at bounding box center [100, 179] width 108 height 17
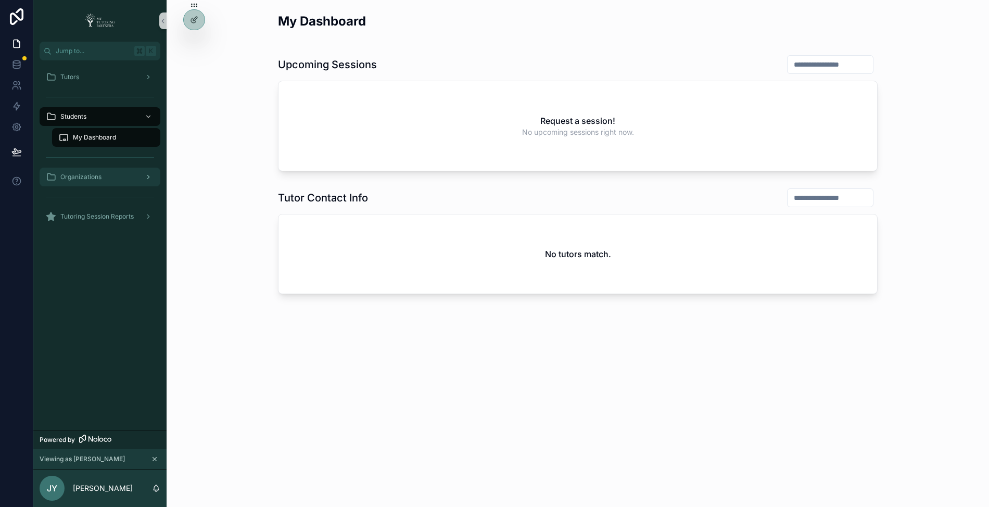
click at [127, 177] on div "Organizations" at bounding box center [100, 177] width 108 height 17
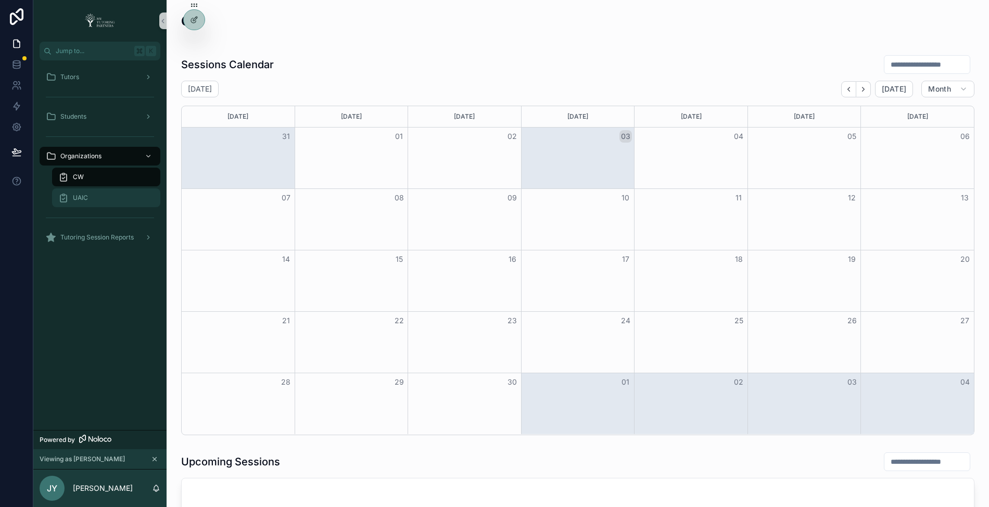
click at [93, 196] on div "UAIC" at bounding box center [106, 197] width 96 height 17
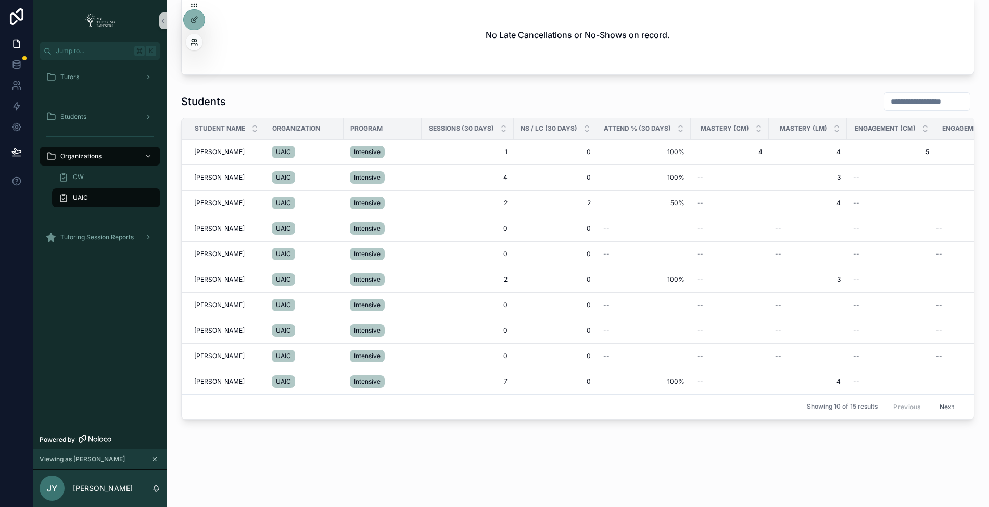
scroll to position [741, 0]
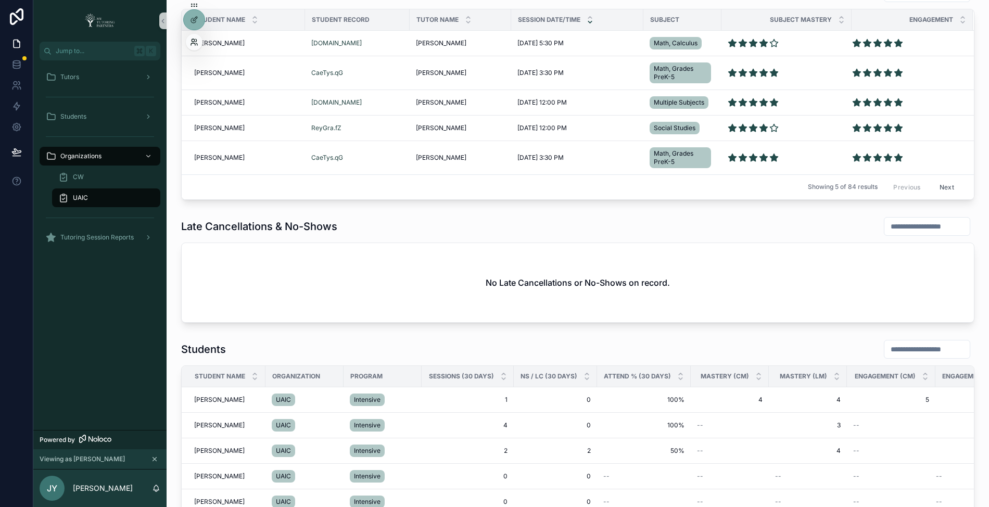
click at [194, 41] on icon at bounding box center [194, 42] width 8 height 8
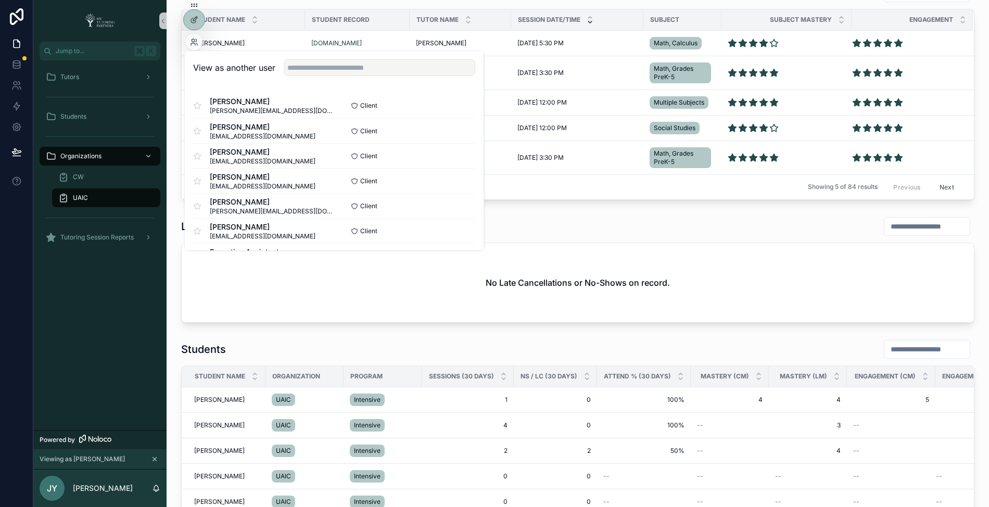
click at [365, 55] on div "View as another user" at bounding box center [334, 68] width 299 height 34
click at [363, 65] on input "text" at bounding box center [380, 67] width 192 height 17
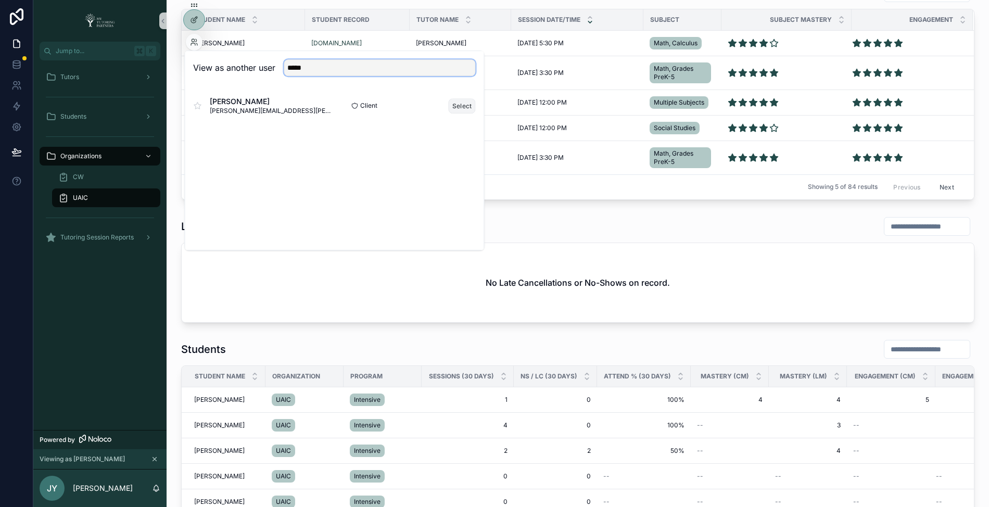
type input "*****"
click at [463, 108] on button "Select" at bounding box center [462, 105] width 27 height 15
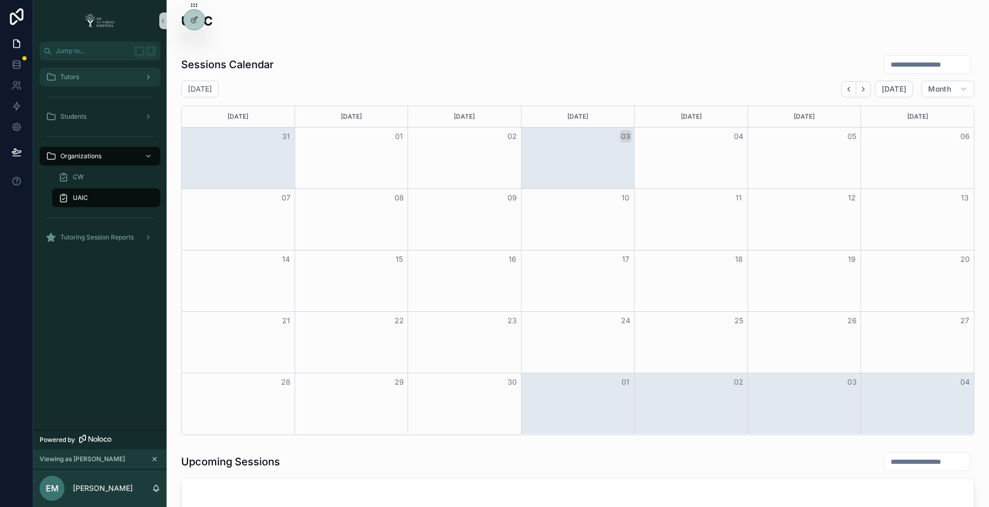
click at [109, 80] on div "Tutors" at bounding box center [100, 77] width 108 height 17
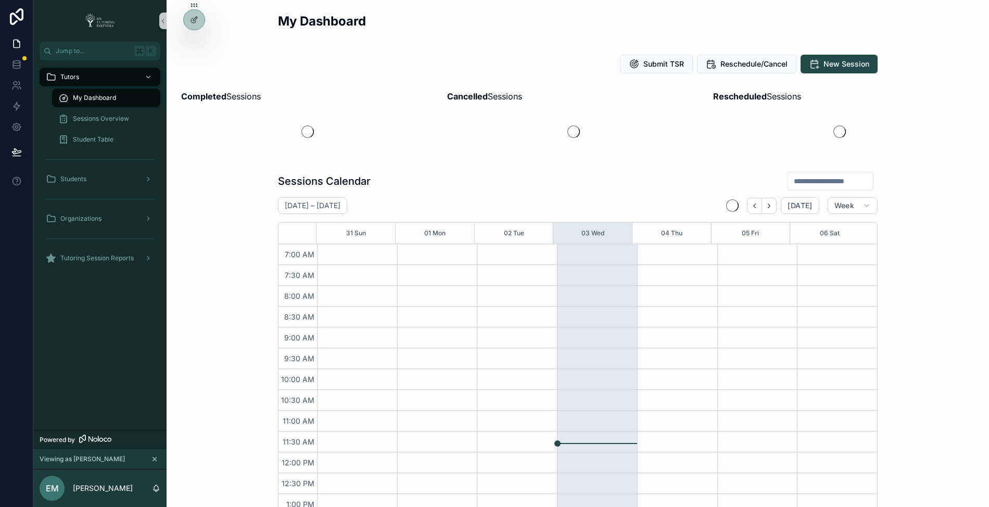
scroll to position [233, 0]
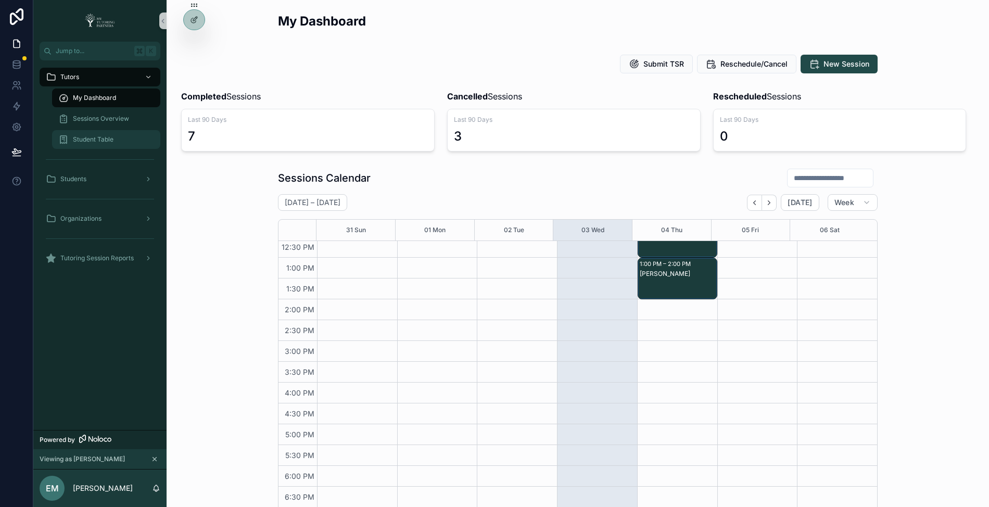
click at [105, 142] on span "Student Table" at bounding box center [93, 139] width 41 height 8
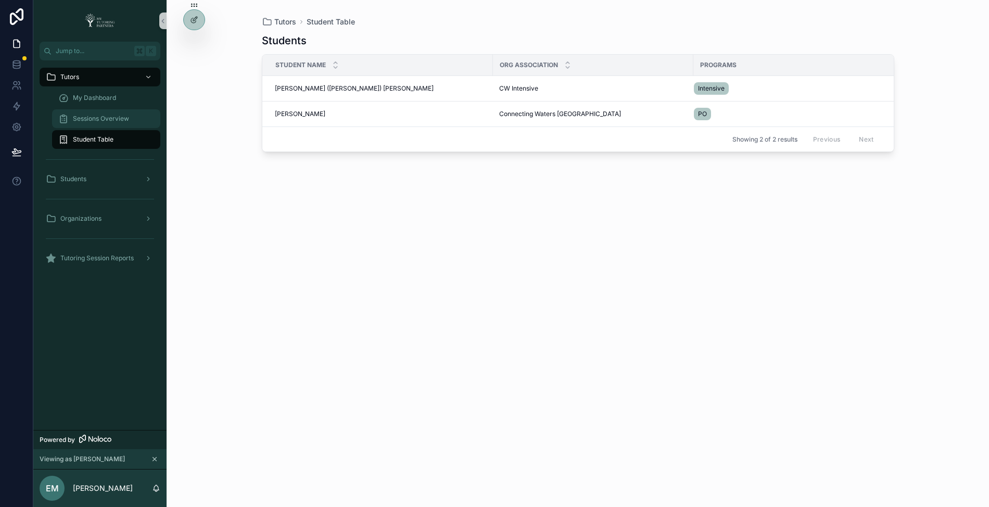
click at [120, 120] on span "Sessions Overview" at bounding box center [101, 118] width 56 height 8
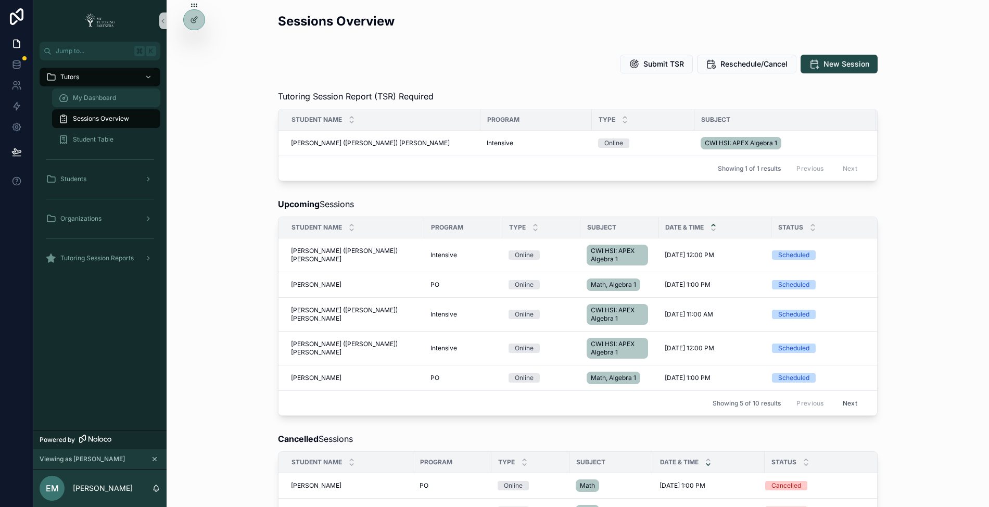
click at [103, 100] on span "My Dashboard" at bounding box center [94, 98] width 43 height 8
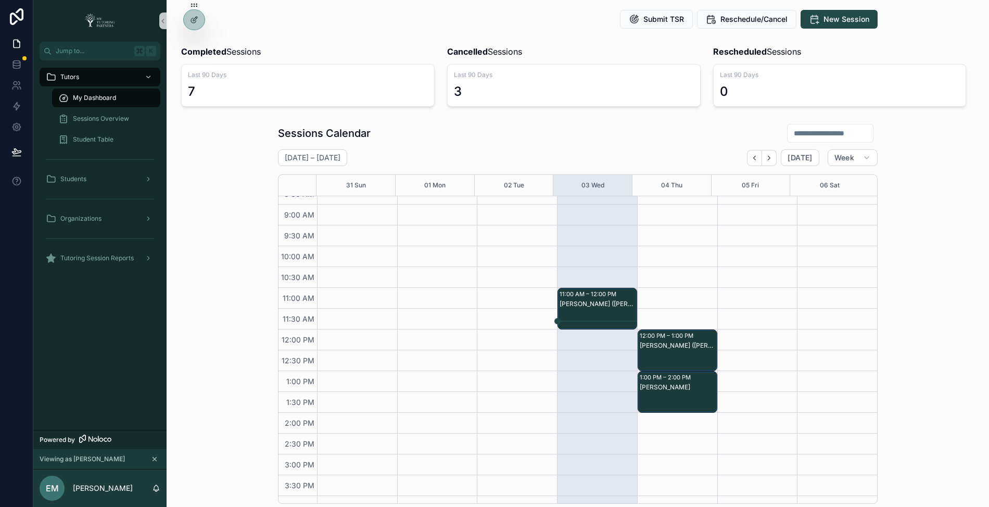
scroll to position [76, 0]
click at [753, 154] on icon "Back" at bounding box center [754, 158] width 8 height 8
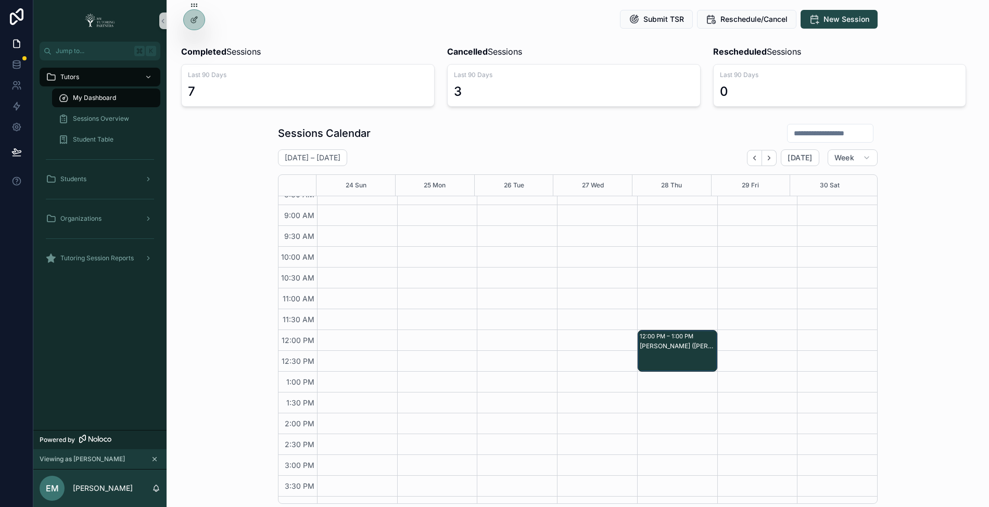
scroll to position [74, 0]
click at [755, 156] on icon "Back" at bounding box center [754, 158] width 8 height 8
click at [763, 157] on button "Next" at bounding box center [769, 158] width 15 height 16
click at [765, 157] on icon "Next" at bounding box center [769, 158] width 8 height 8
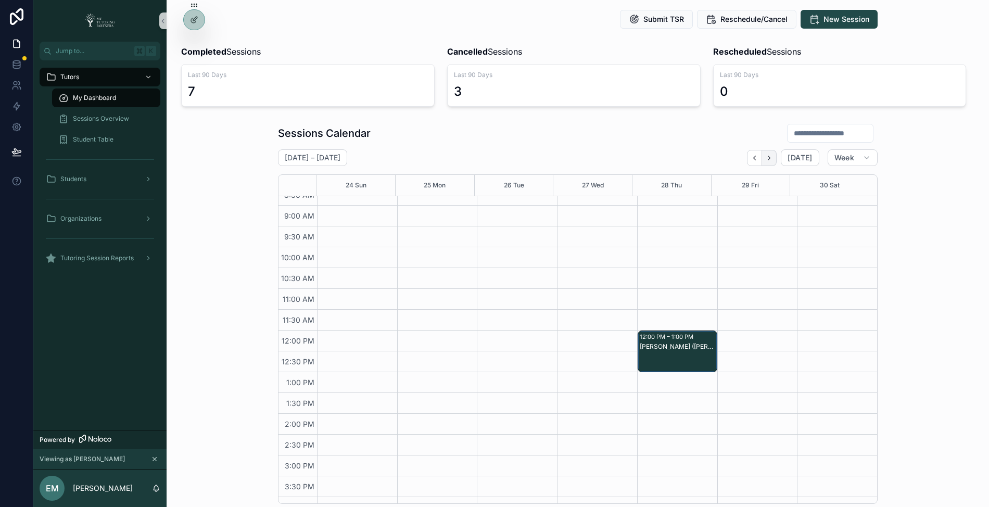
click at [765, 157] on icon "Next" at bounding box center [769, 158] width 8 height 8
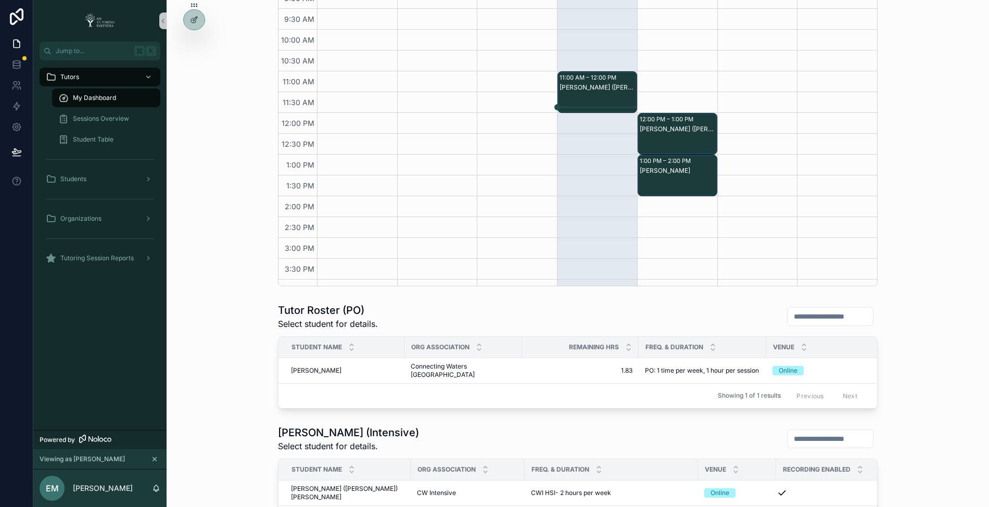
scroll to position [266, 0]
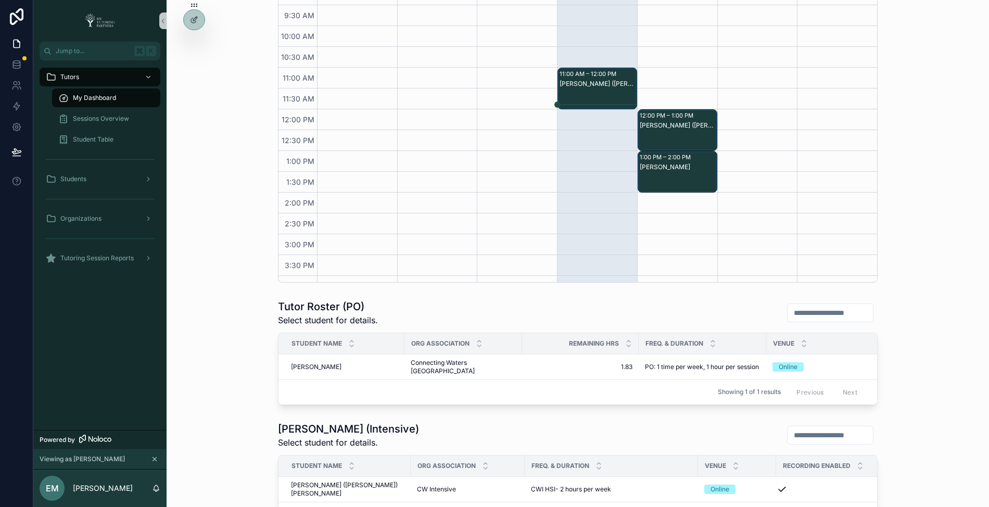
click at [836, 252] on div "scrollable content" at bounding box center [837, 171] width 80 height 541
click at [911, 170] on div "Sessions Calendar August 31 – September 06 Today Week 31 Sun 01 Mon 02 Tue 03 W…" at bounding box center [578, 92] width 806 height 389
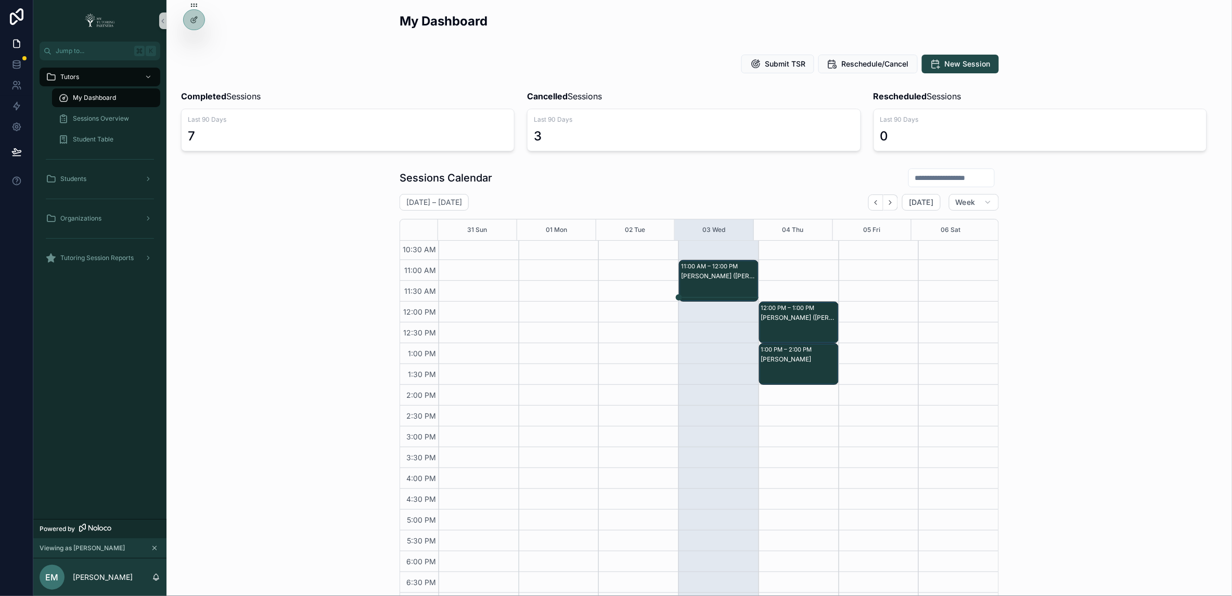
scroll to position [168, 0]
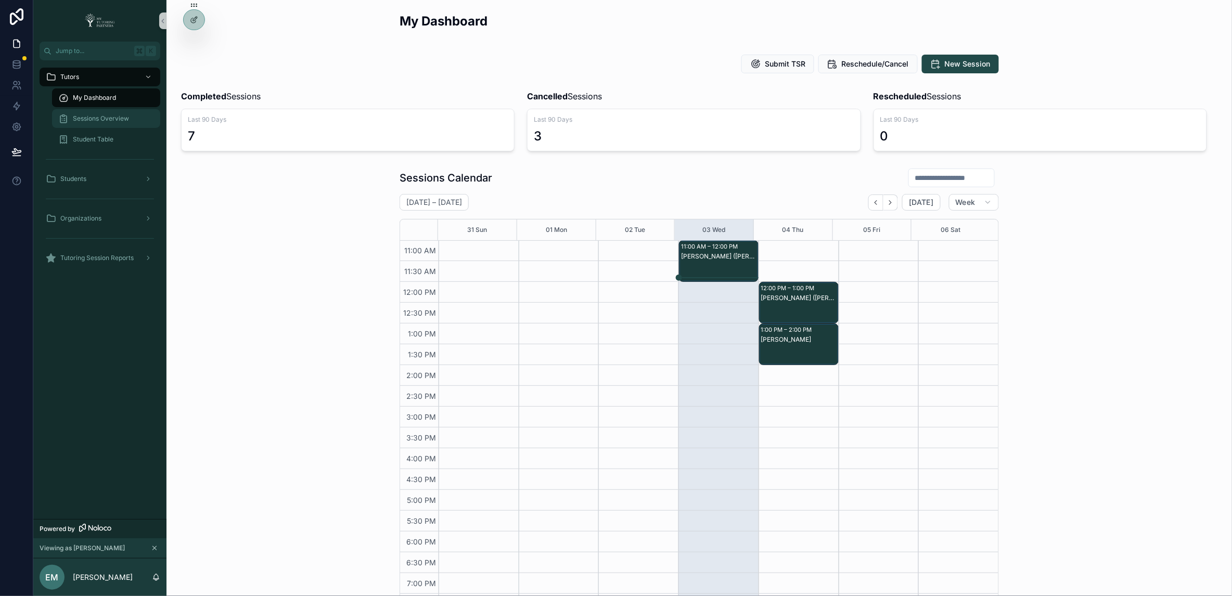
click at [104, 120] on span "Sessions Overview" at bounding box center [101, 118] width 56 height 8
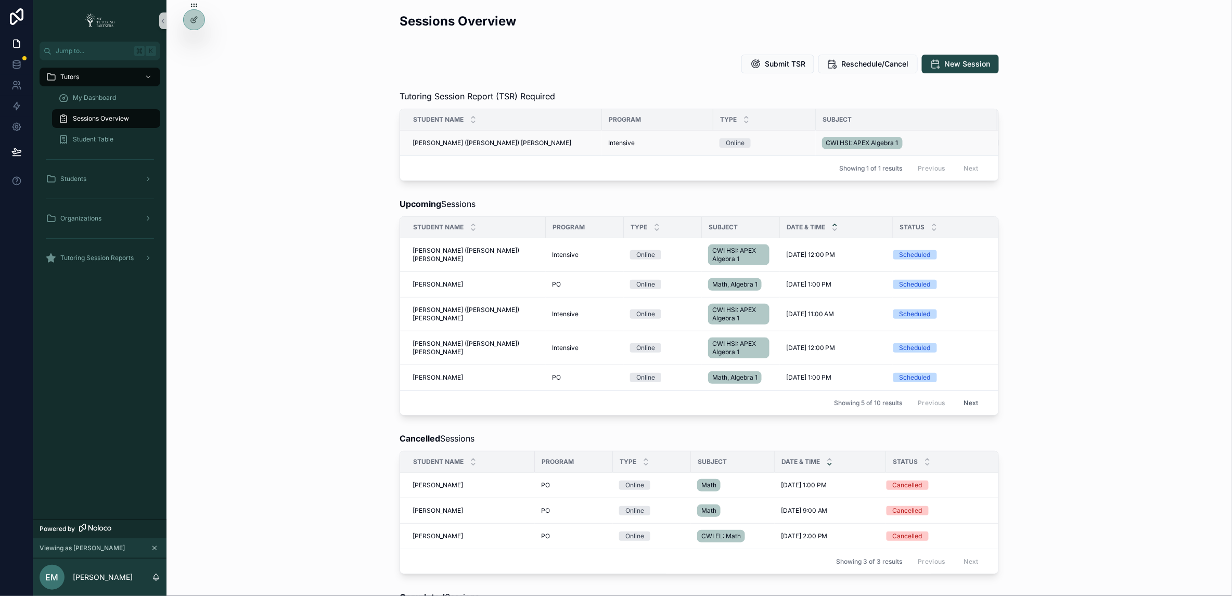
click at [443, 145] on span "Robert (Bobby) Henderson" at bounding box center [492, 143] width 159 height 8
click at [101, 91] on div "My Dashboard" at bounding box center [106, 98] width 96 height 17
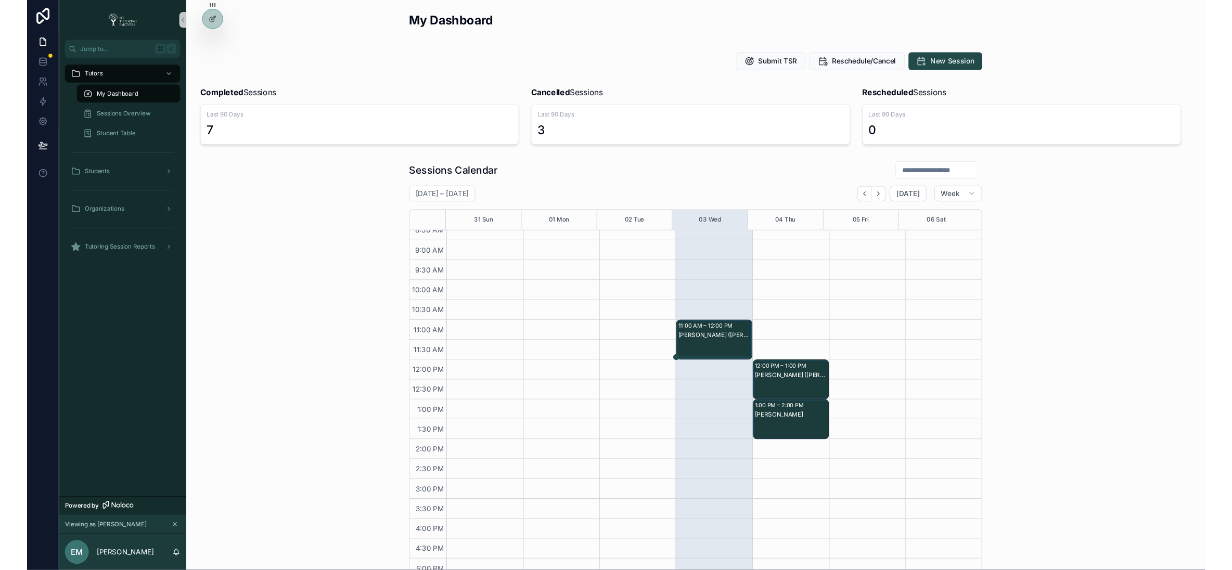
scroll to position [66, 0]
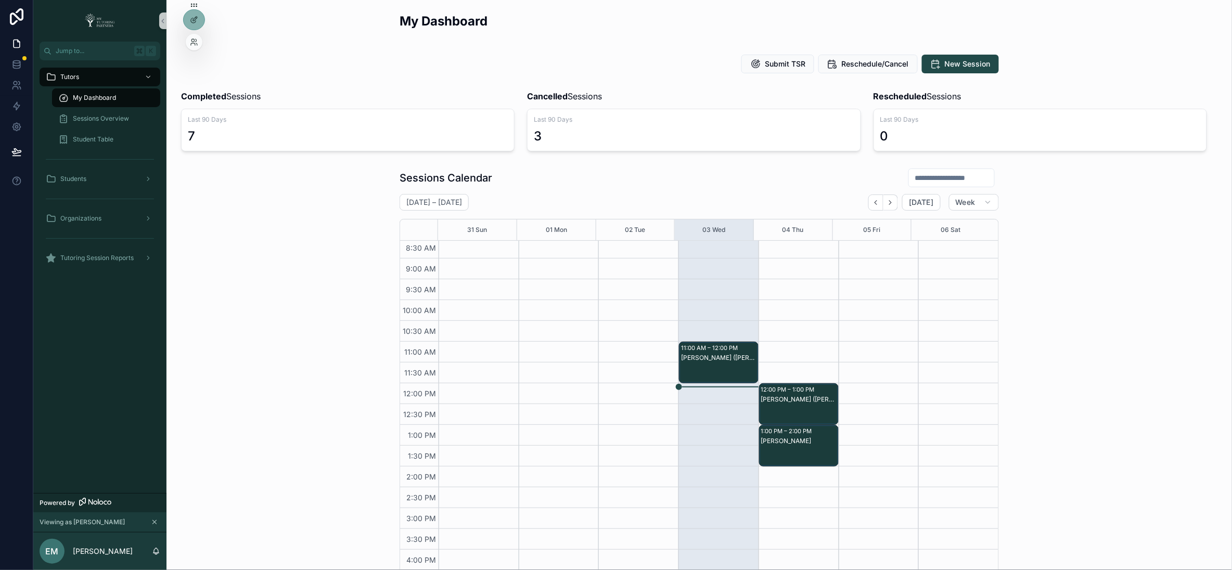
click at [197, 46] on div at bounding box center [194, 42] width 17 height 17
click at [195, 45] on icon at bounding box center [193, 44] width 4 height 2
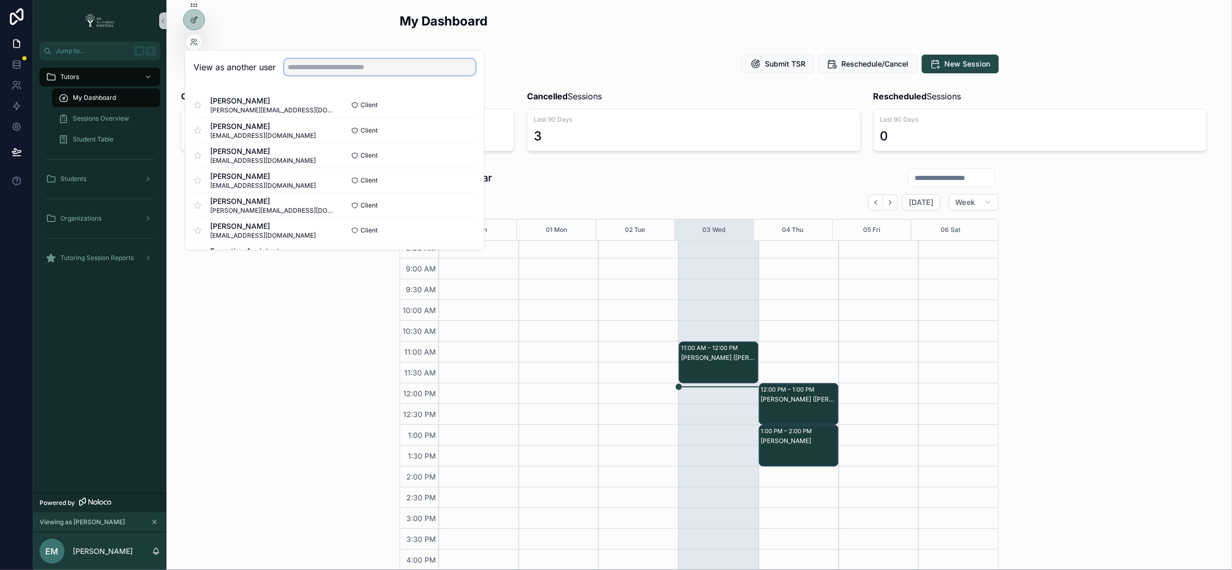
click at [318, 67] on input "text" at bounding box center [380, 67] width 192 height 17
type input "*****"
click at [460, 209] on button "Select" at bounding box center [462, 205] width 27 height 15
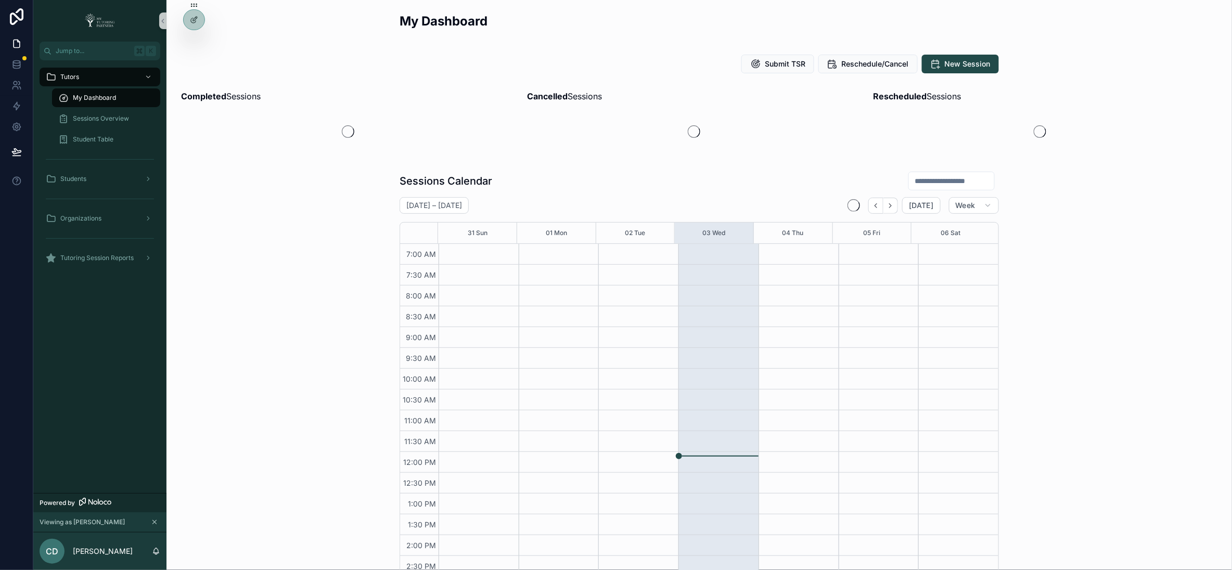
scroll to position [187, 0]
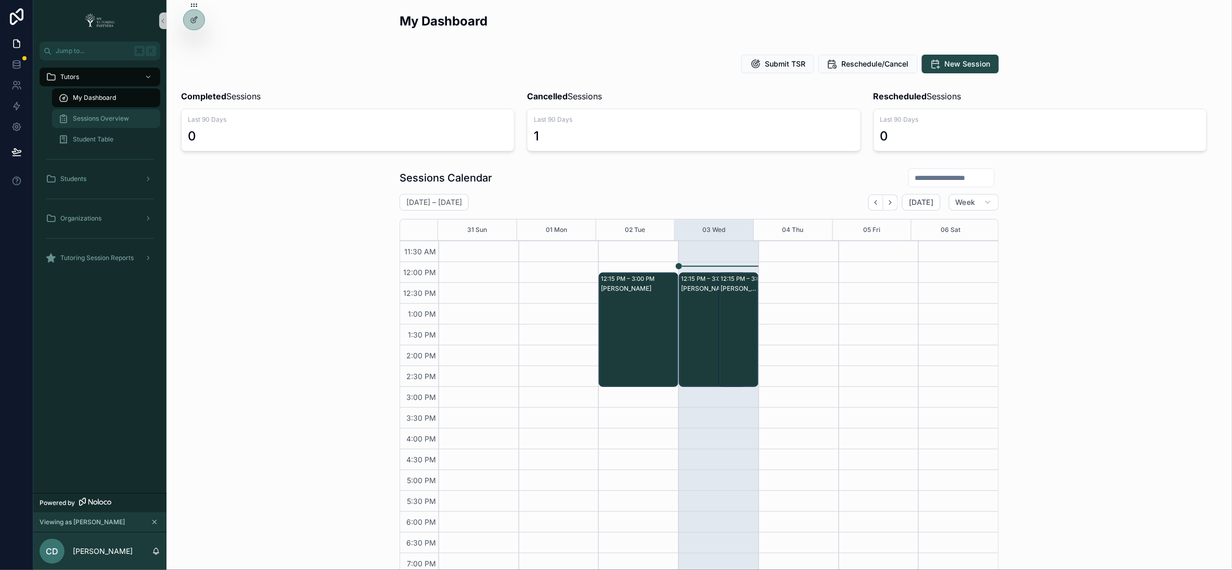
click at [95, 113] on div "Sessions Overview" at bounding box center [106, 118] width 96 height 17
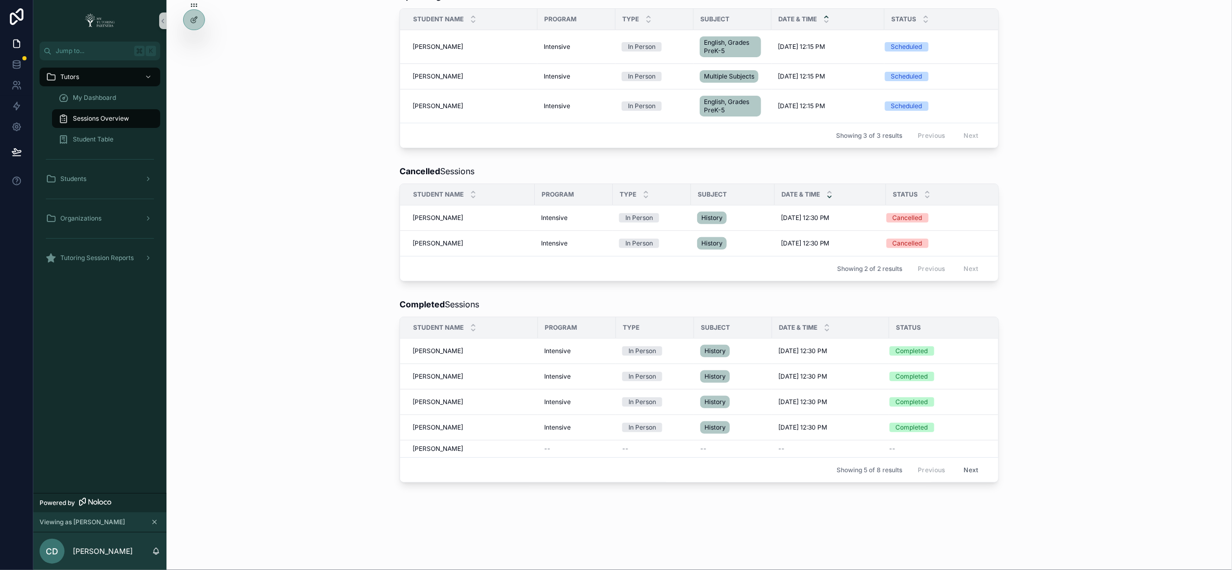
scroll to position [349, 0]
click at [968, 462] on button "Next" at bounding box center [971, 470] width 29 height 16
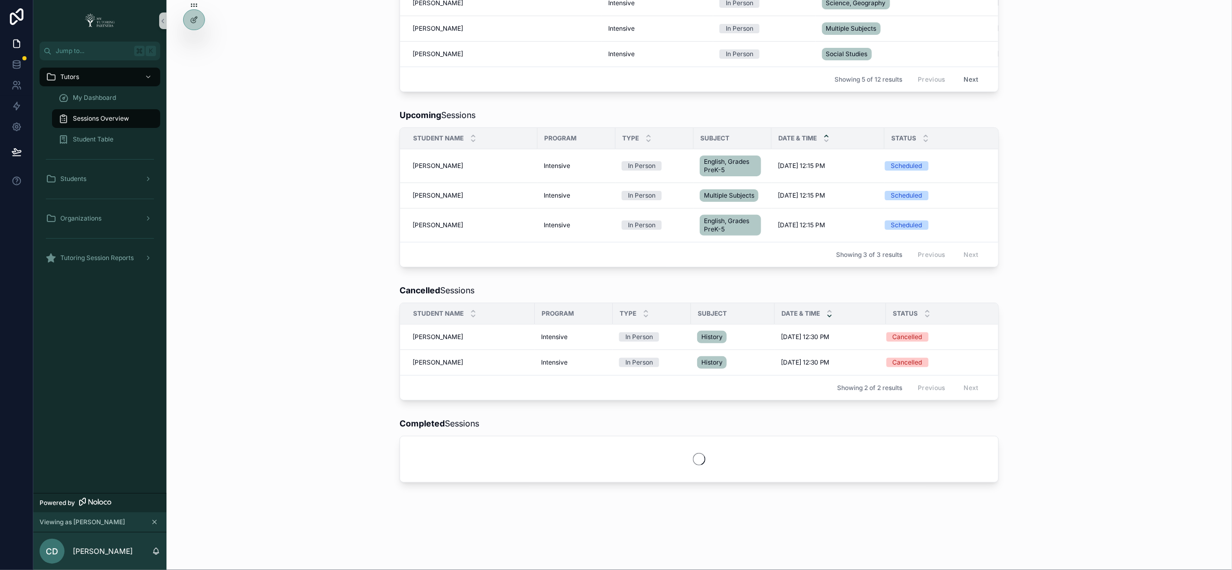
scroll to position [322, 0]
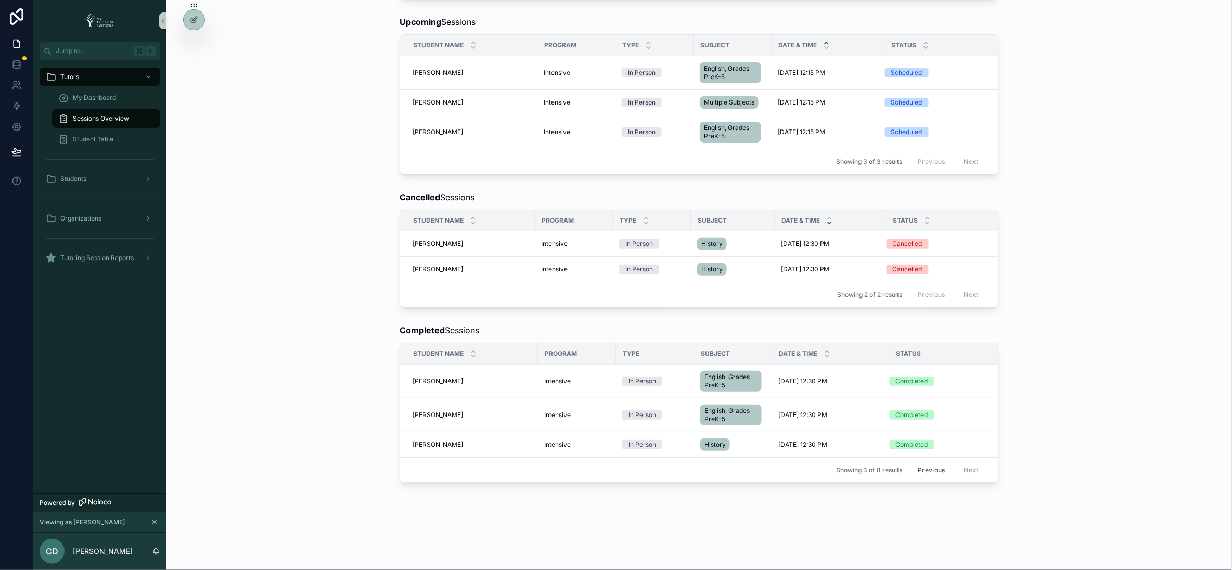
click at [931, 462] on button "Previous" at bounding box center [932, 470] width 42 height 16
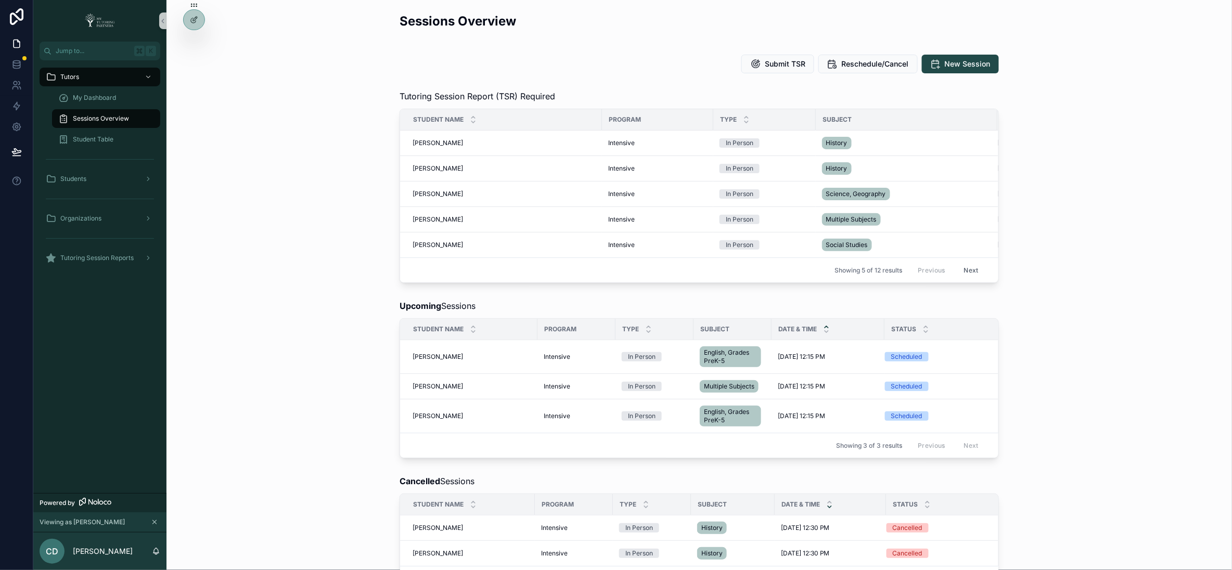
click at [969, 269] on button "Next" at bounding box center [971, 270] width 29 height 16
click at [973, 271] on button "Next" at bounding box center [971, 270] width 29 height 16
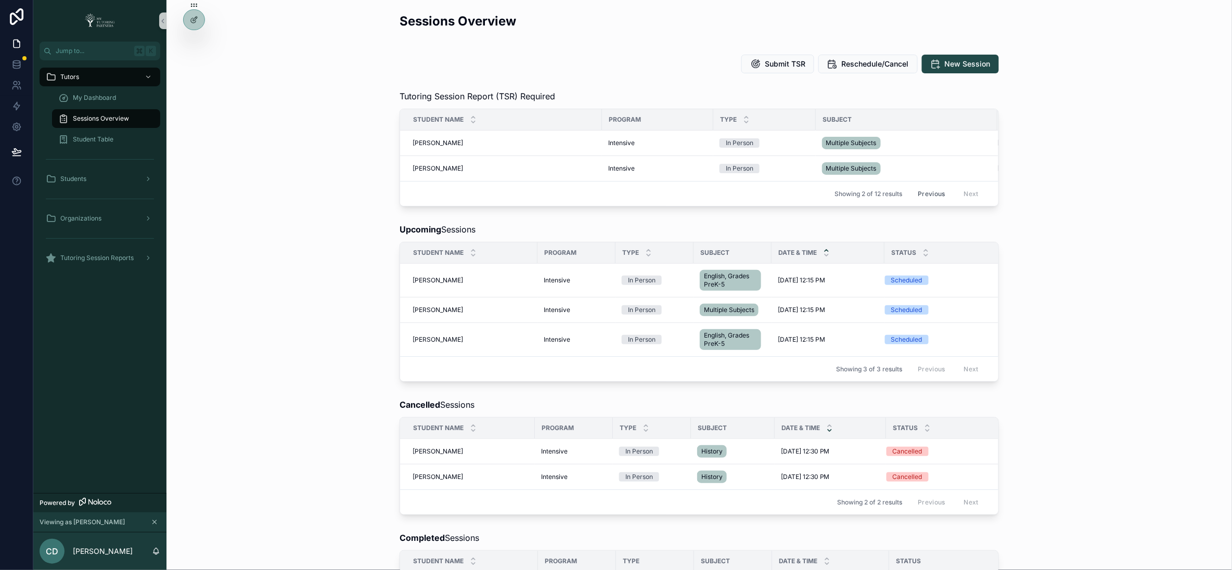
click at [927, 192] on button "Previous" at bounding box center [932, 194] width 42 height 16
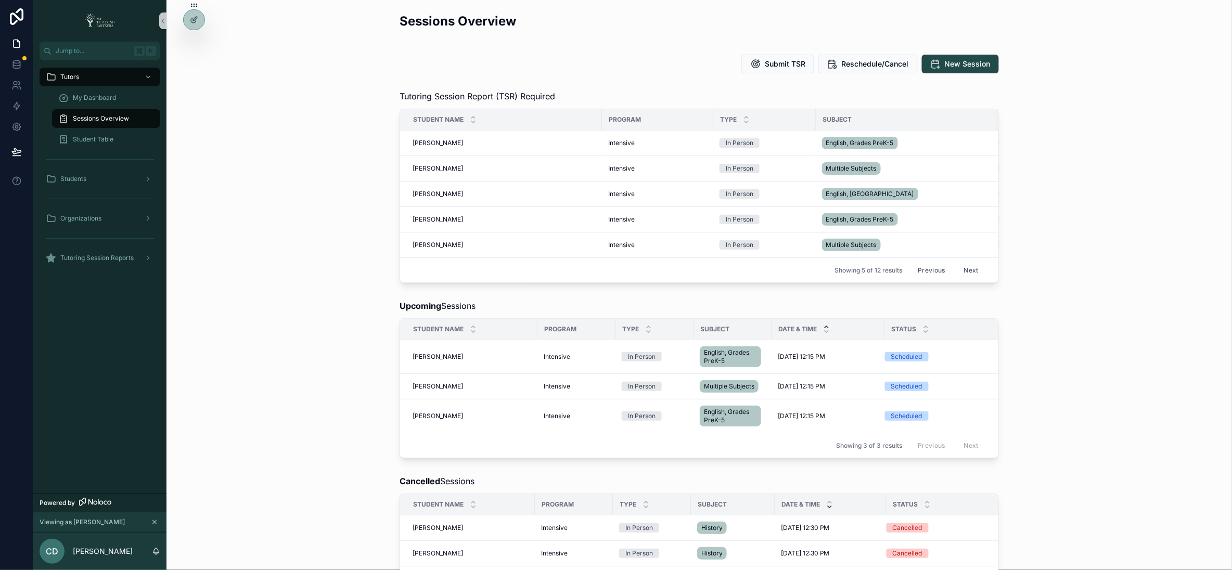
click at [927, 270] on button "Previous" at bounding box center [932, 270] width 42 height 16
click at [95, 95] on span "My Dashboard" at bounding box center [94, 98] width 43 height 8
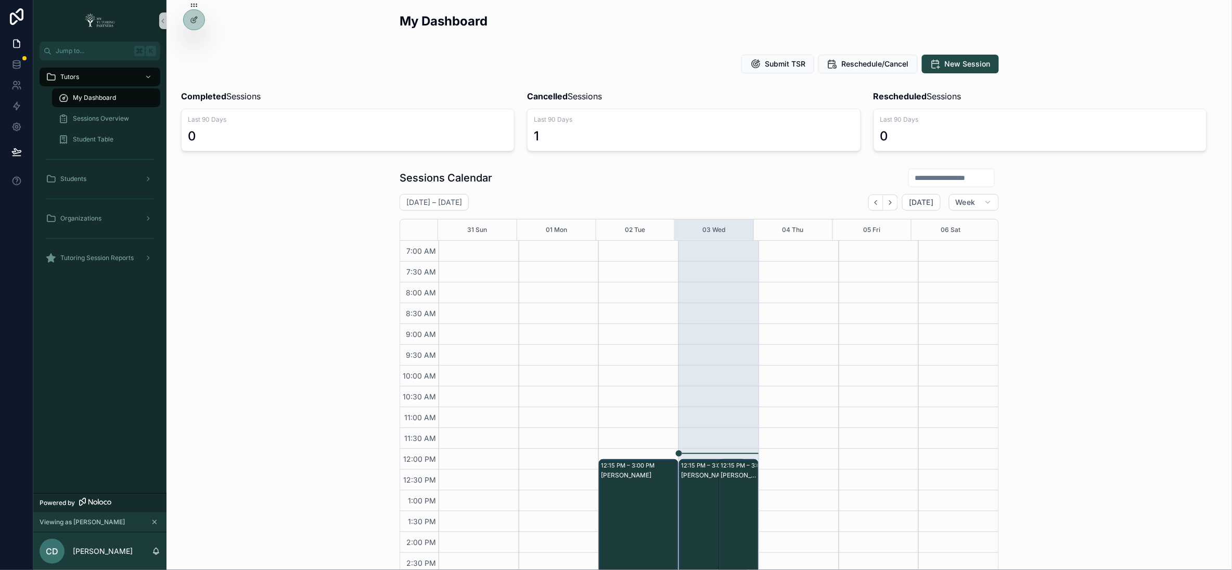
scroll to position [187, 0]
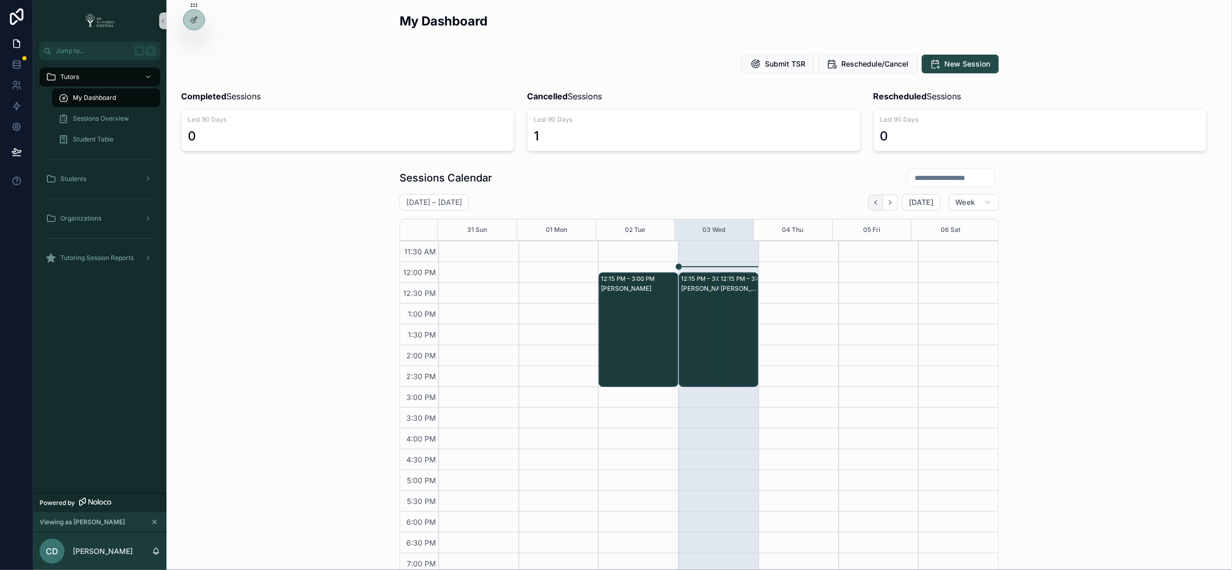
click at [872, 204] on icon "Back" at bounding box center [876, 203] width 8 height 8
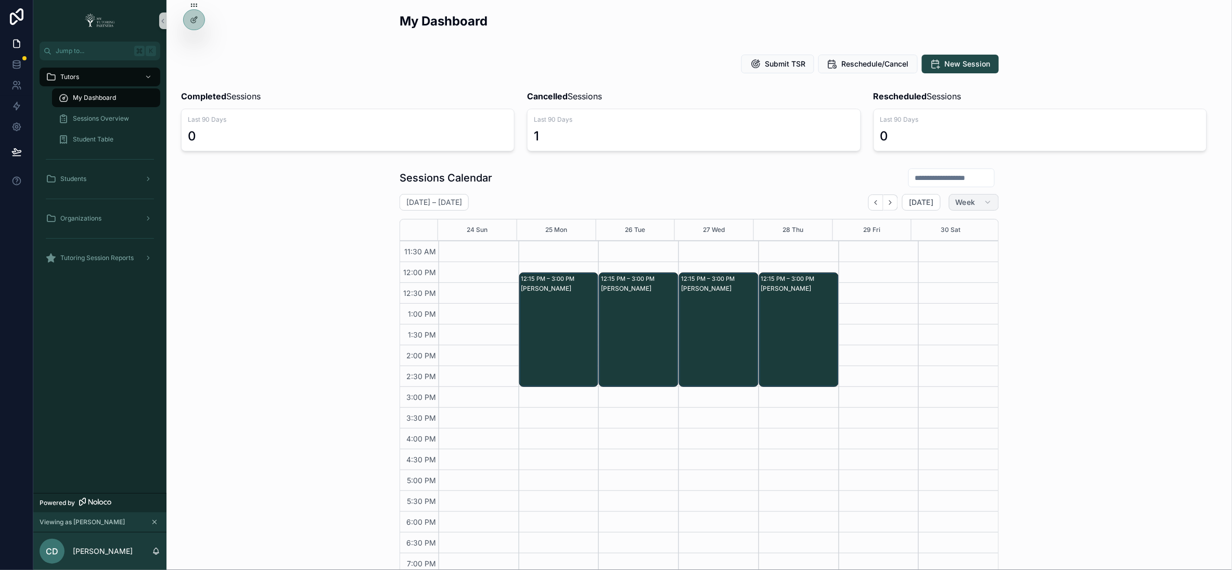
click at [967, 205] on span "Week" at bounding box center [966, 202] width 20 height 9
click at [944, 225] on button "Month" at bounding box center [947, 229] width 75 height 19
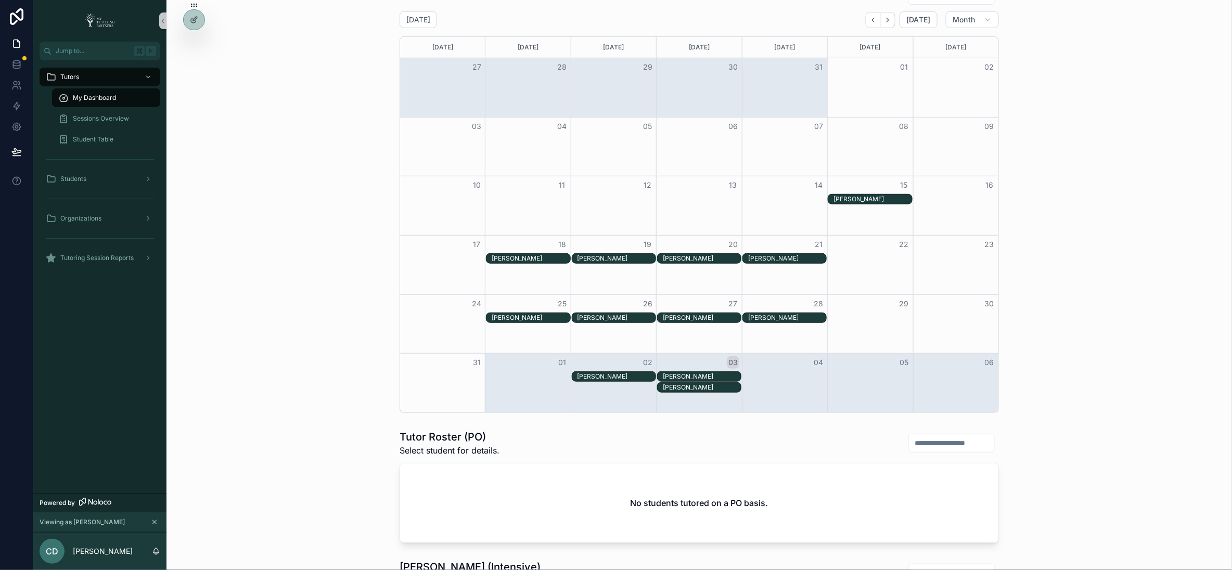
scroll to position [163, 0]
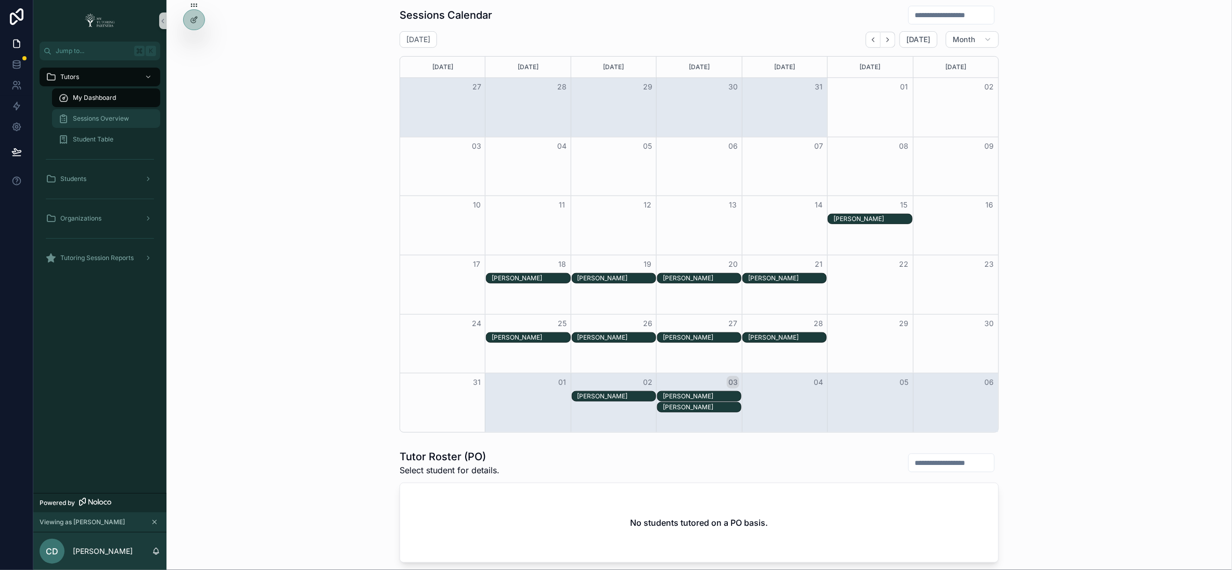
click at [97, 113] on div "Sessions Overview" at bounding box center [106, 118] width 96 height 17
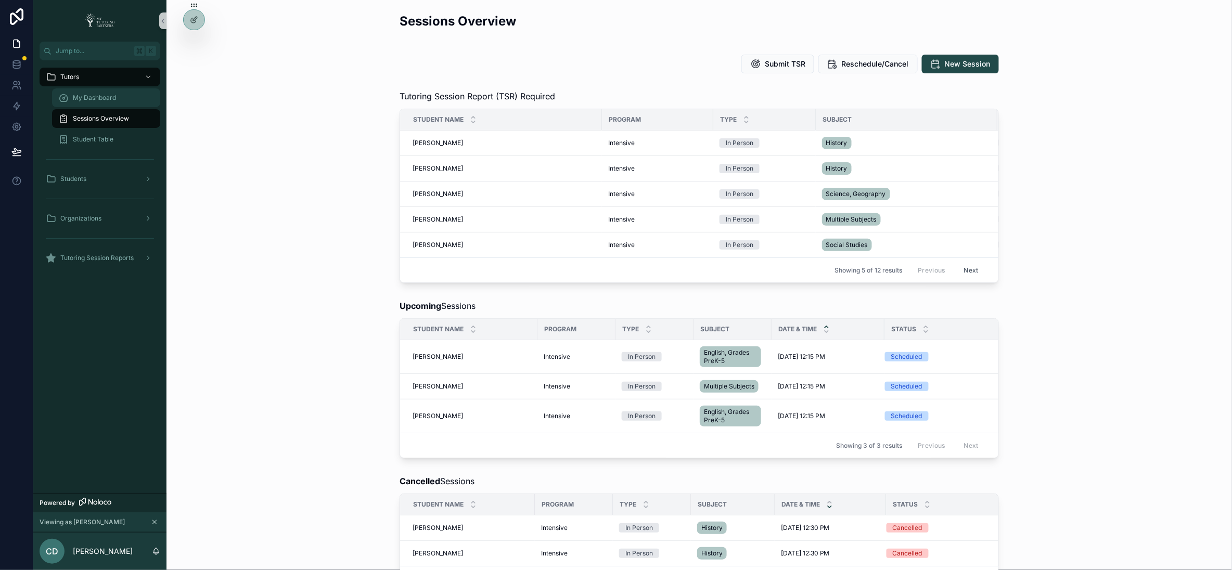
click at [96, 96] on span "My Dashboard" at bounding box center [94, 98] width 43 height 8
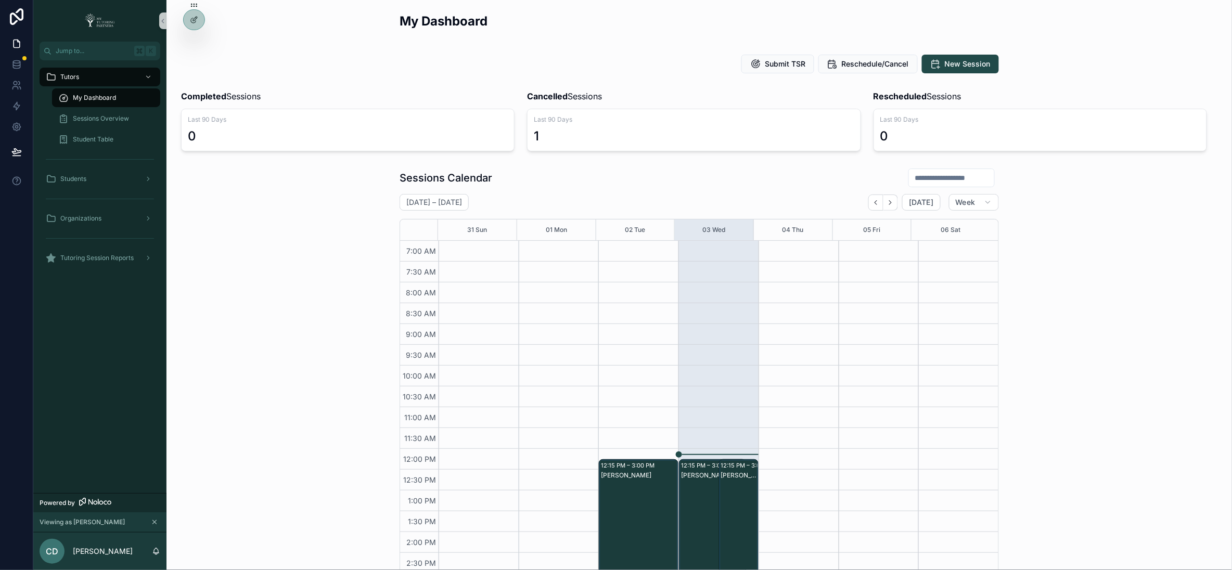
scroll to position [187, 0]
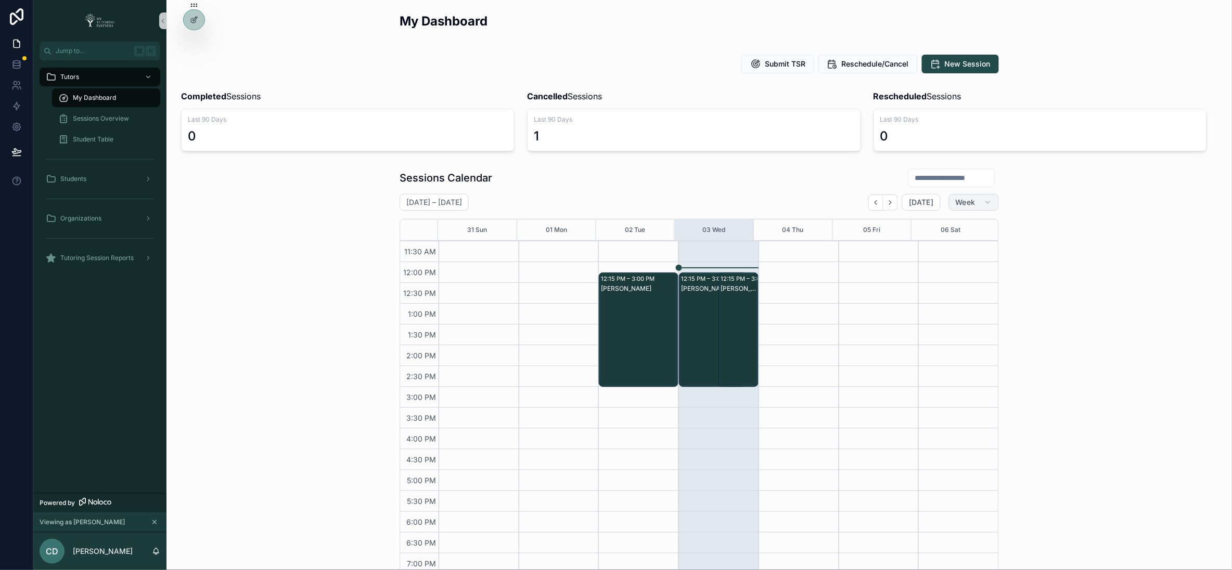
click at [966, 200] on span "Week" at bounding box center [966, 202] width 20 height 9
click at [930, 225] on span "Month" at bounding box center [925, 229] width 22 height 10
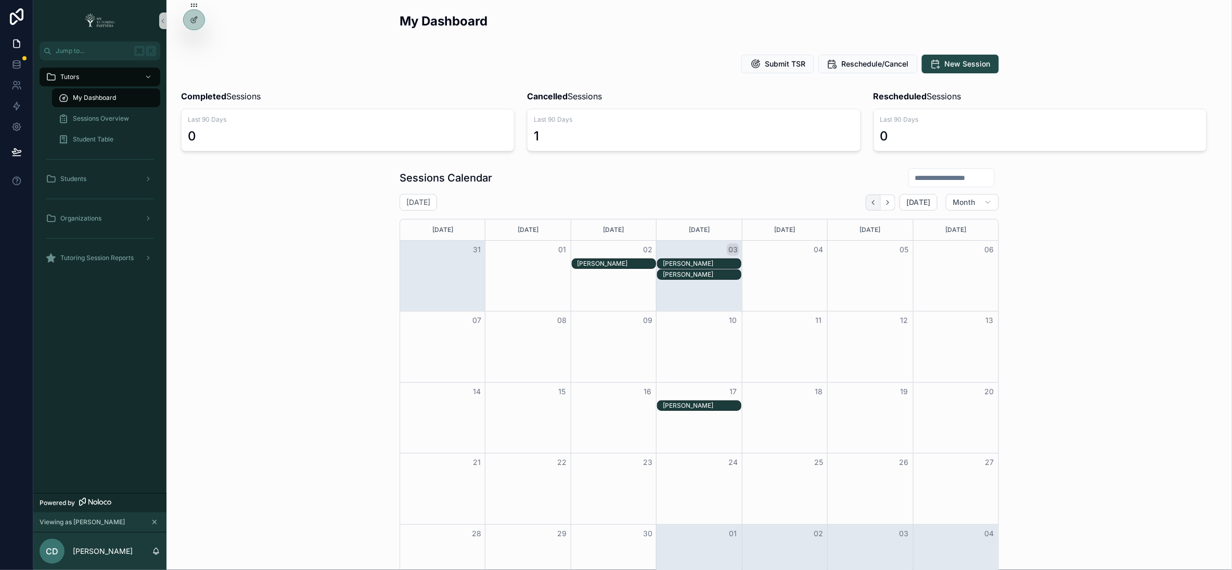
click at [872, 196] on button "Back" at bounding box center [873, 203] width 15 height 16
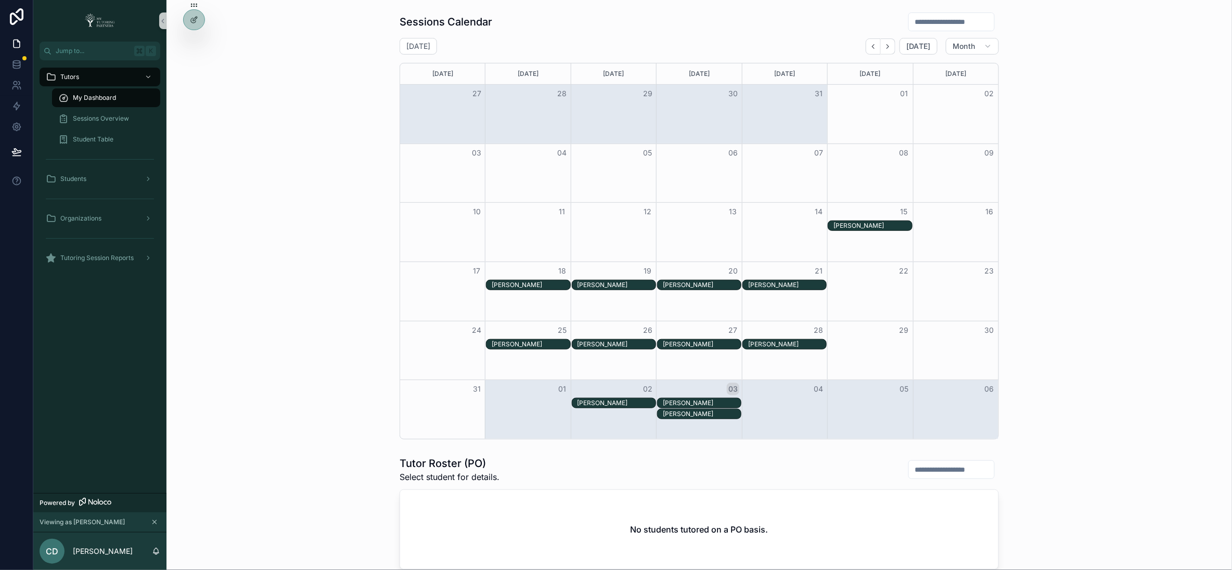
scroll to position [152, 0]
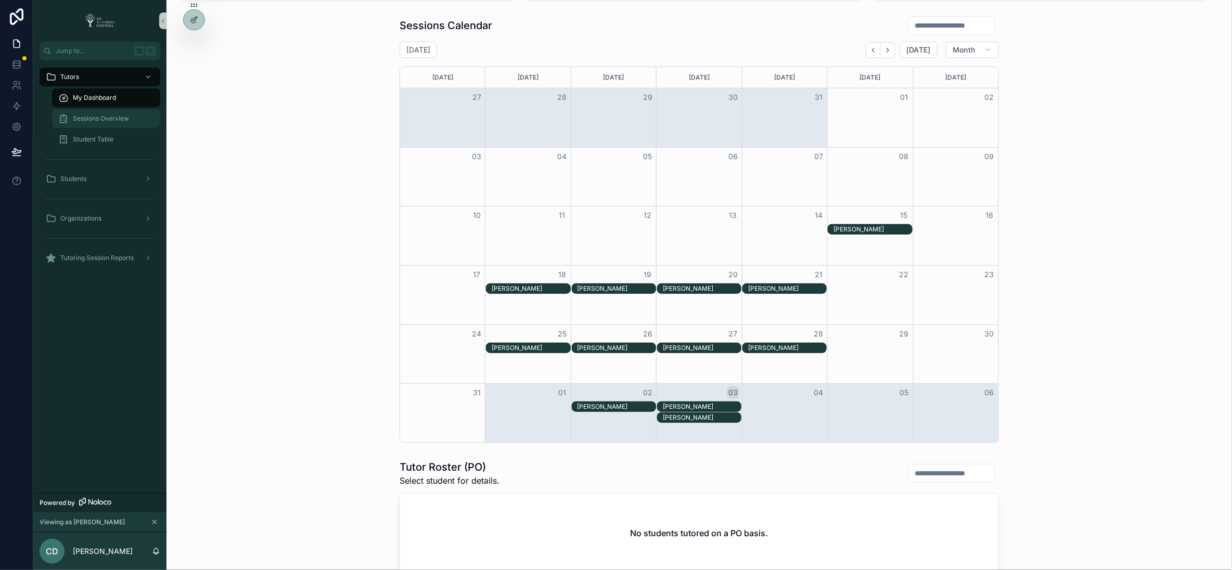
click at [98, 111] on div "Sessions Overview" at bounding box center [106, 118] width 96 height 17
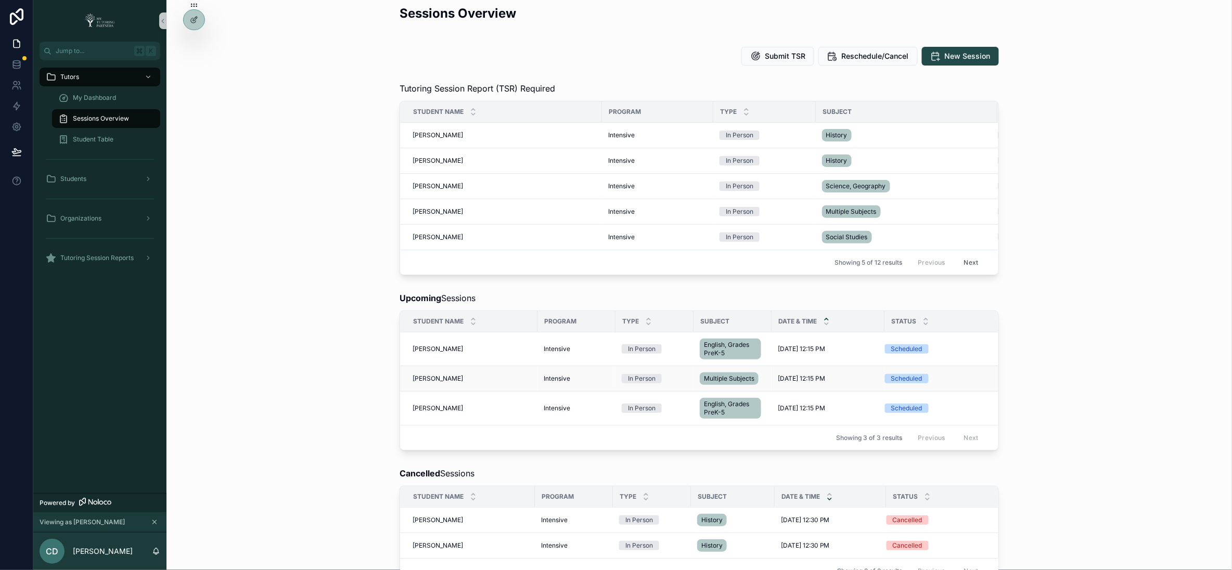
scroll to position [5, 0]
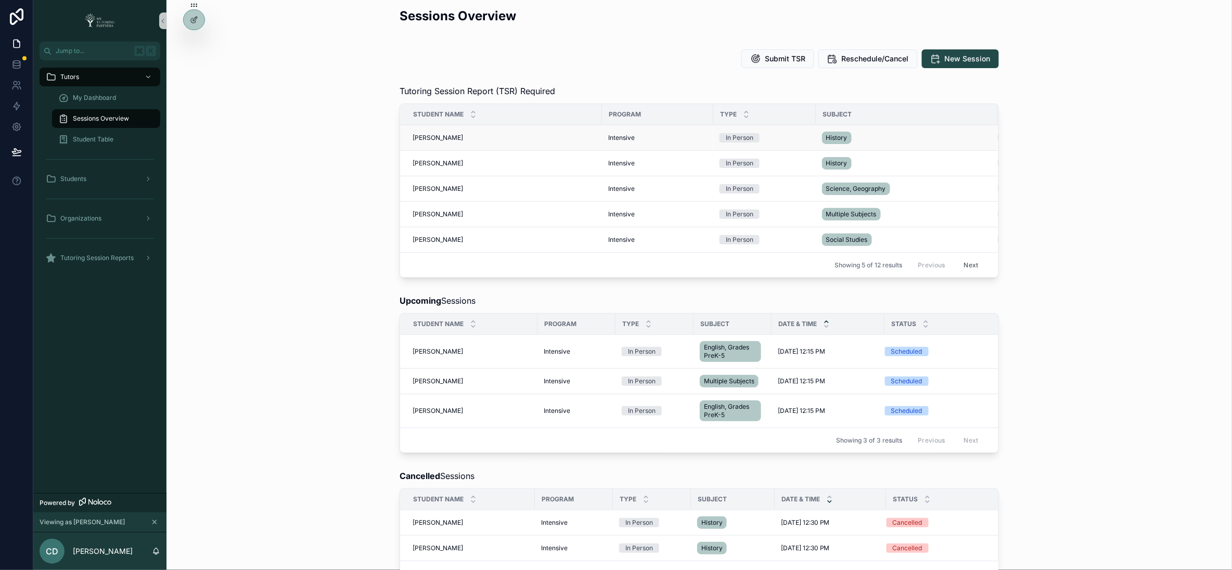
click at [444, 136] on span "Tyson Caesar-Walker" at bounding box center [438, 138] width 50 height 8
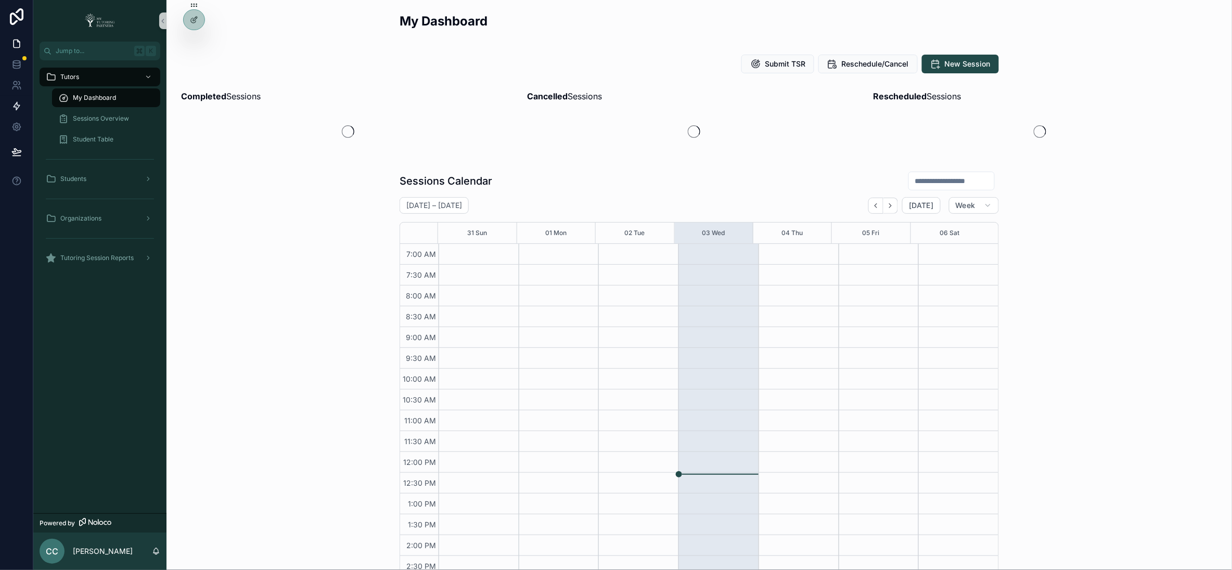
scroll to position [187, 0]
click at [20, 83] on icon at bounding box center [16, 85] width 10 height 10
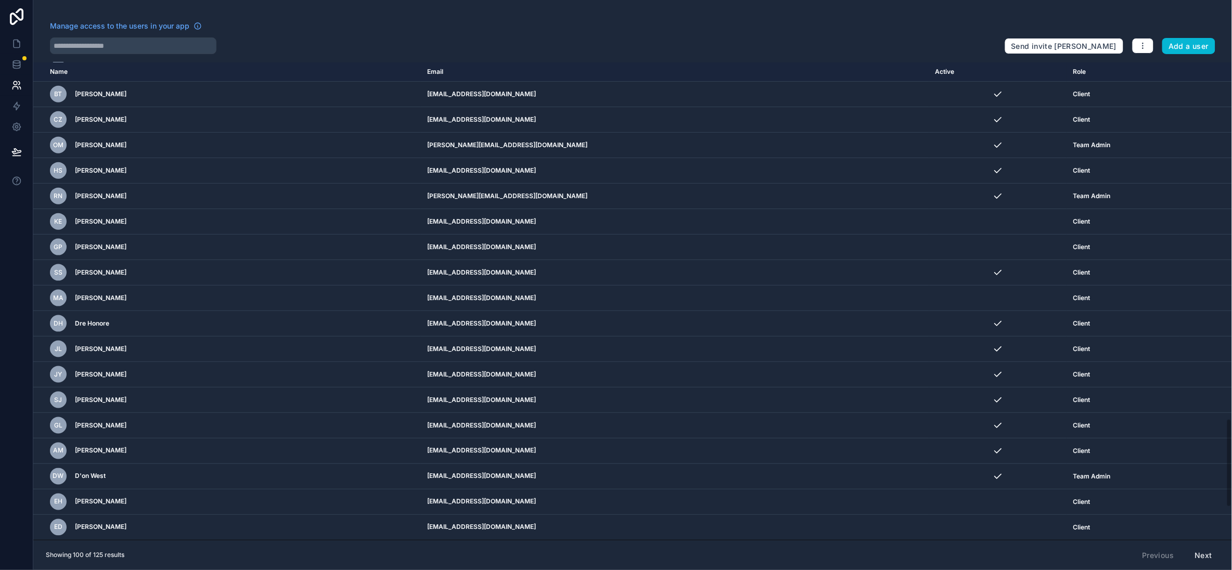
scroll to position [2101, 0]
click at [1198, 45] on button "Add a user" at bounding box center [1190, 46] width 54 height 17
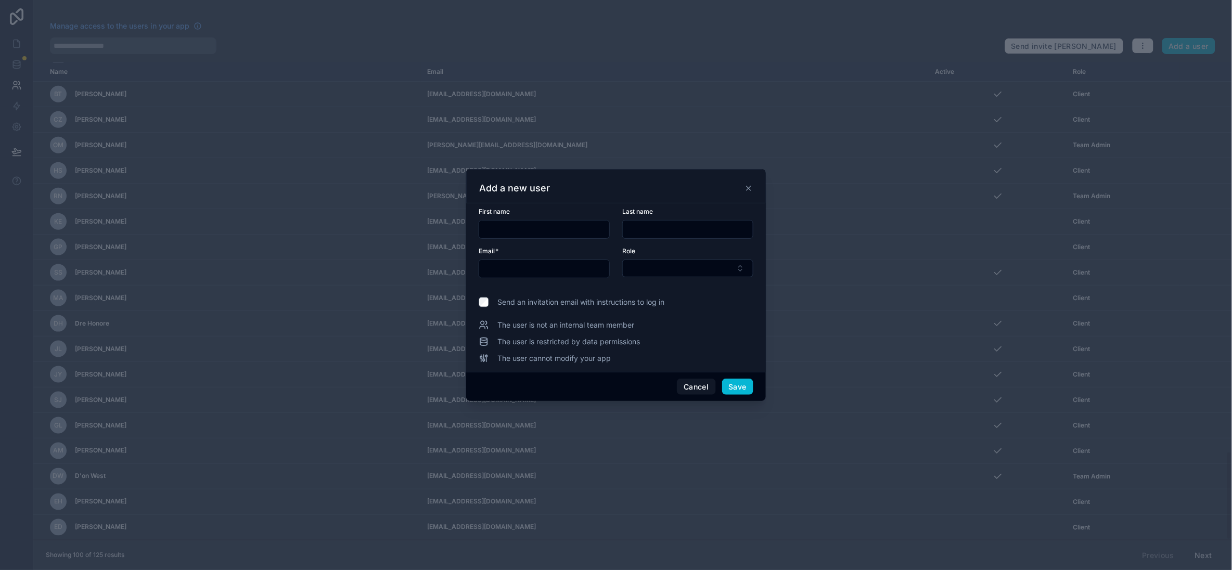
click at [531, 228] on input "text" at bounding box center [544, 229] width 130 height 15
paste input "**********"
type input "**********"
click at [674, 225] on input "text" at bounding box center [688, 229] width 130 height 15
drag, startPoint x: 657, startPoint y: 229, endPoint x: 618, endPoint y: 228, distance: 39.0
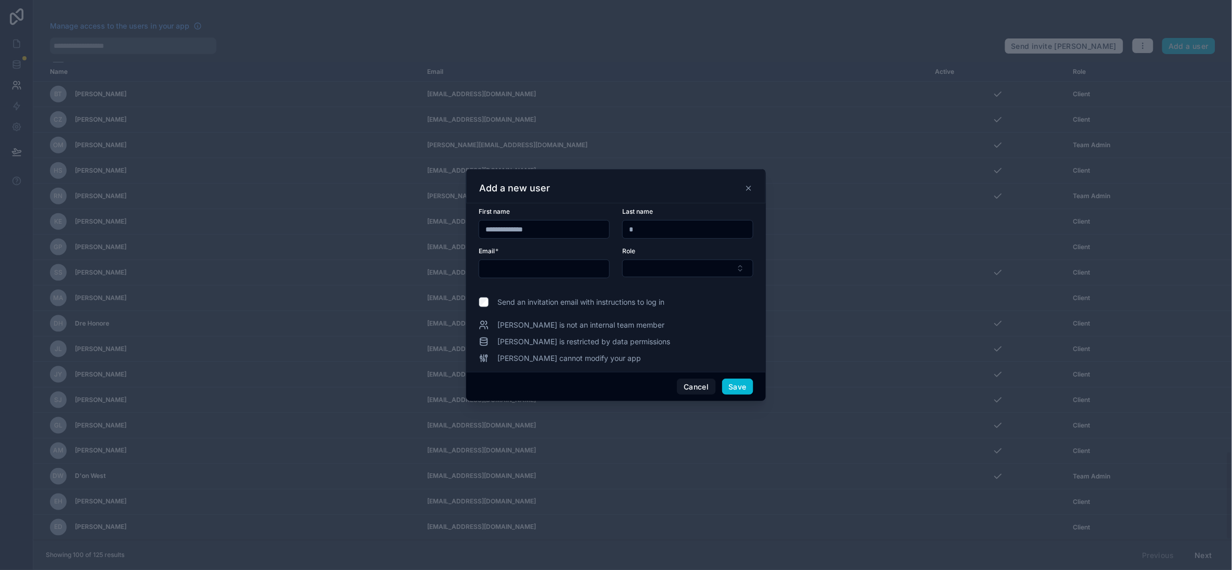
click at [618, 228] on form "**********" at bounding box center [616, 249] width 275 height 83
paste input "**********"
drag, startPoint x: 660, startPoint y: 228, endPoint x: 605, endPoint y: 231, distance: 54.7
click at [607, 231] on form "**********" at bounding box center [616, 249] width 275 height 83
type input "*******"
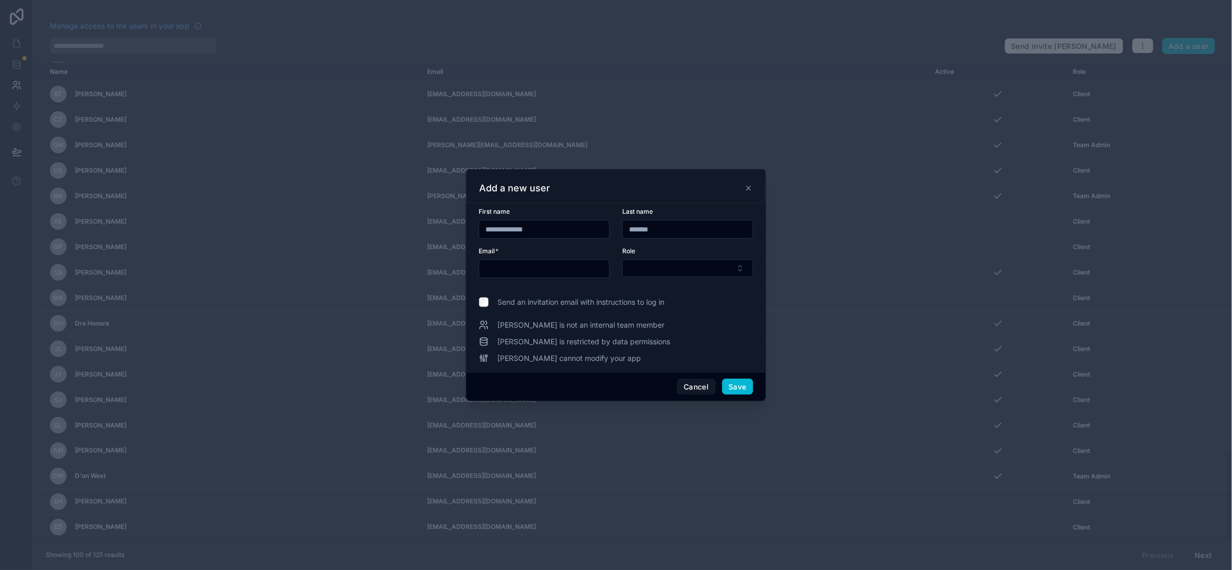
drag, startPoint x: 553, startPoint y: 226, endPoint x: 515, endPoint y: 225, distance: 38.0
click at [515, 225] on input "**********" at bounding box center [544, 229] width 130 height 15
click at [491, 226] on input "******" at bounding box center [544, 229] width 130 height 15
type input "******"
click at [545, 270] on input "text" at bounding box center [544, 269] width 130 height 15
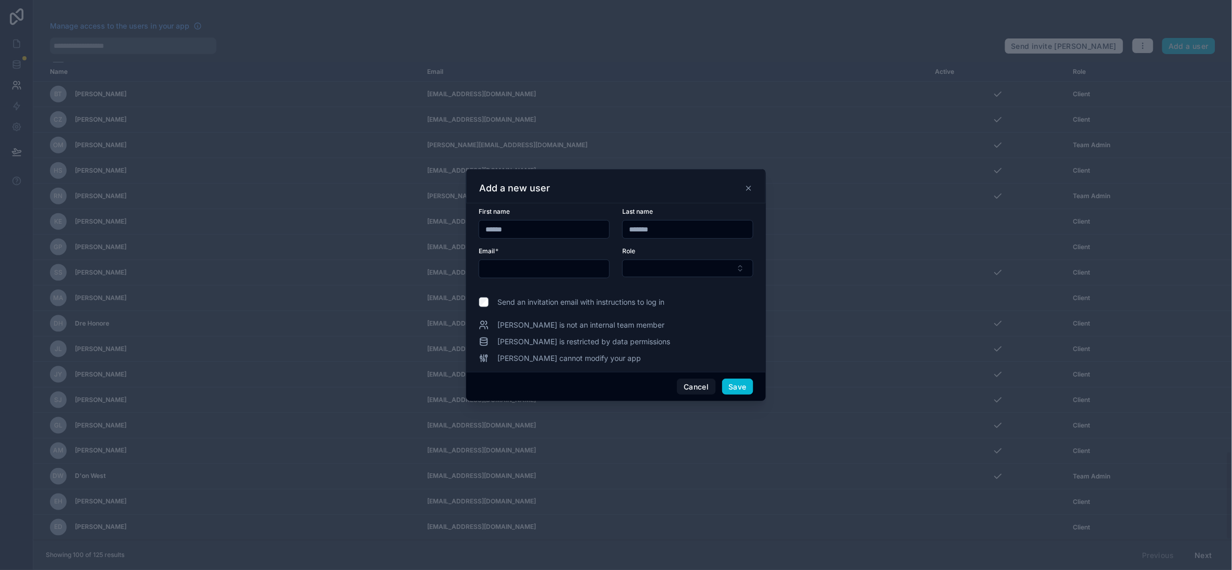
paste input "**********"
type input "**********"
click at [665, 273] on button "Select Button" at bounding box center [687, 269] width 131 height 18
click at [668, 268] on button "Select Button" at bounding box center [687, 269] width 131 height 18
click at [674, 264] on button "Select Button" at bounding box center [687, 269] width 131 height 18
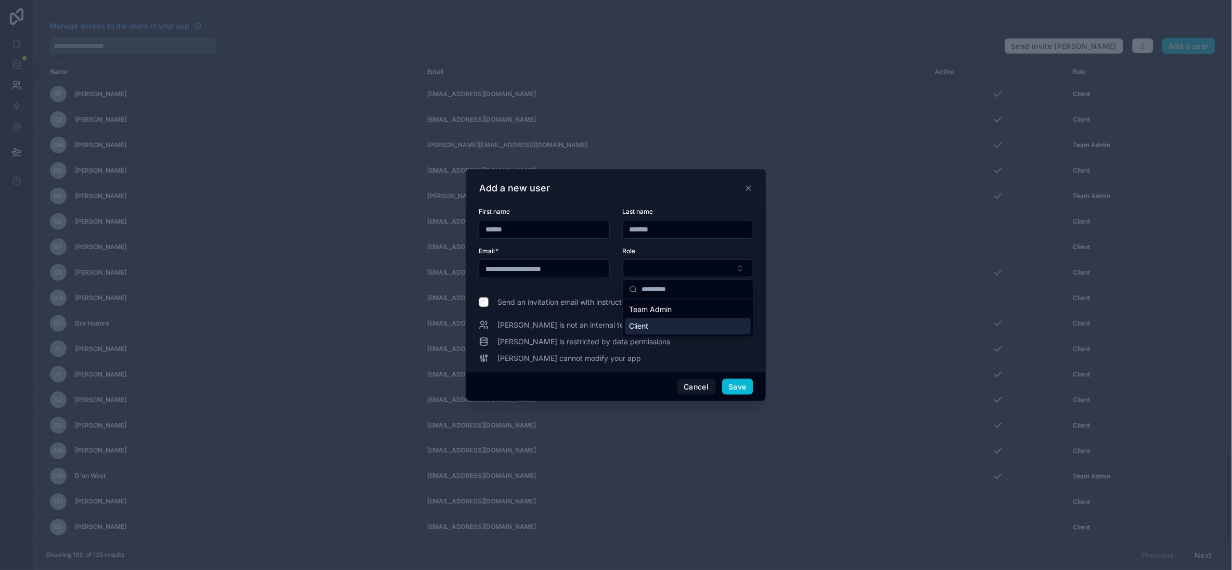
click at [654, 325] on div "Client" at bounding box center [688, 326] width 126 height 17
click at [746, 386] on button "Save" at bounding box center [737, 387] width 31 height 17
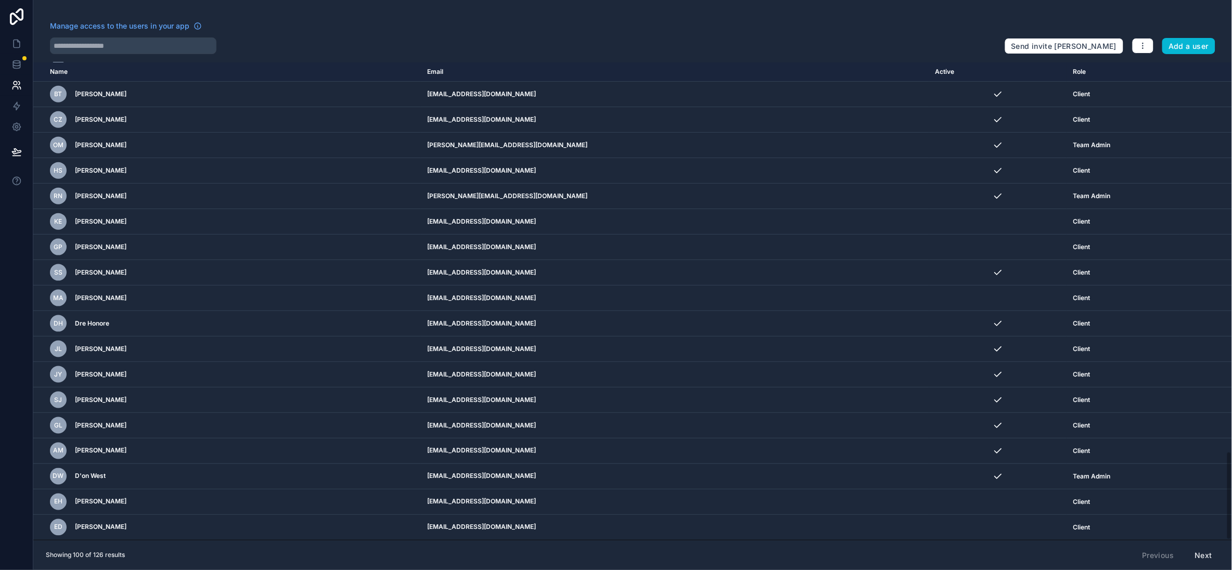
click at [1198, 556] on button "Next" at bounding box center [1204, 556] width 32 height 18
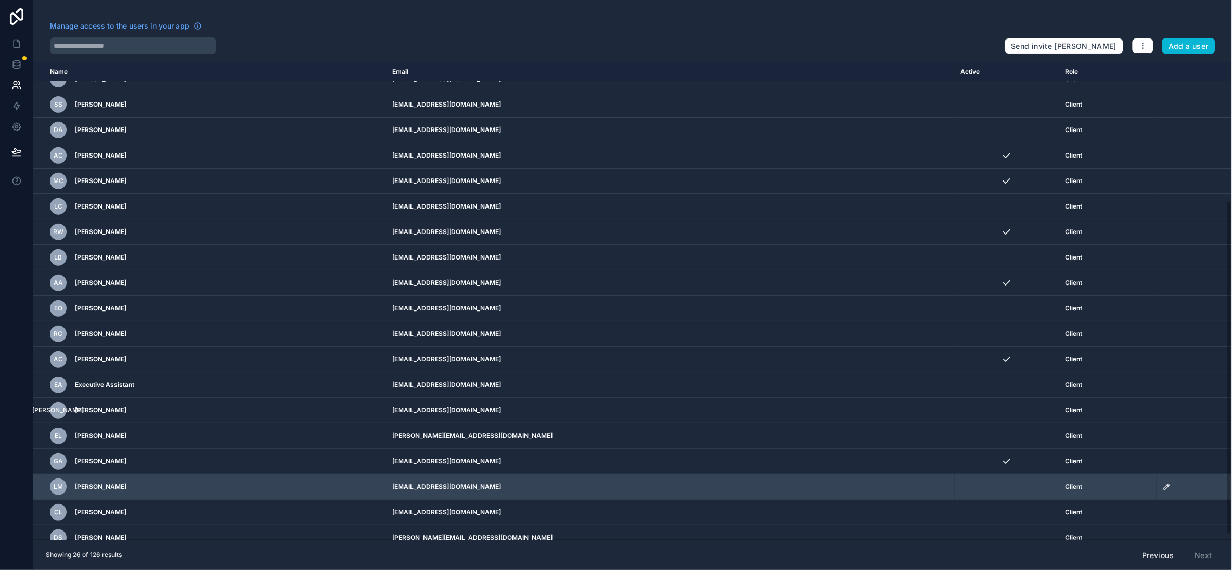
scroll to position [207, 0]
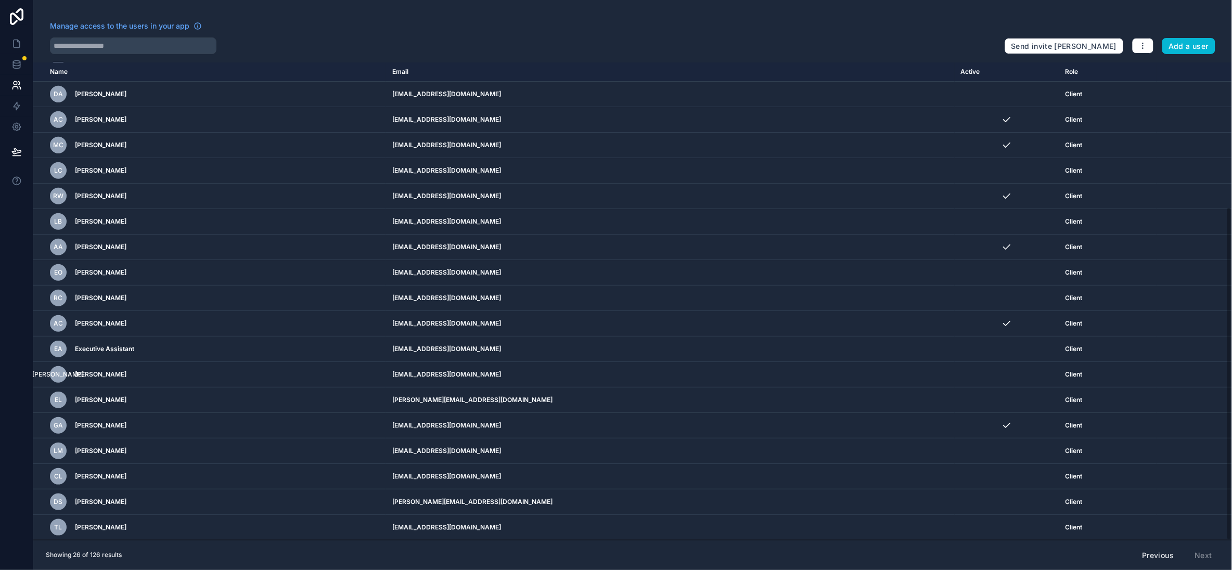
click at [1166, 552] on button "Previous" at bounding box center [1158, 556] width 46 height 18
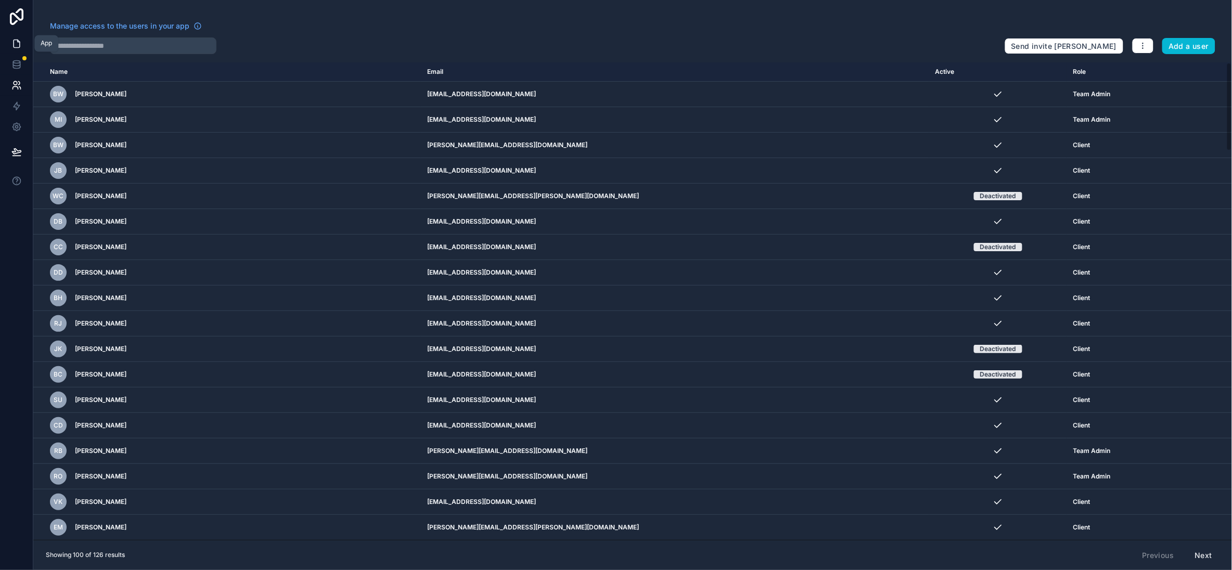
click at [18, 46] on icon at bounding box center [16, 44] width 10 height 10
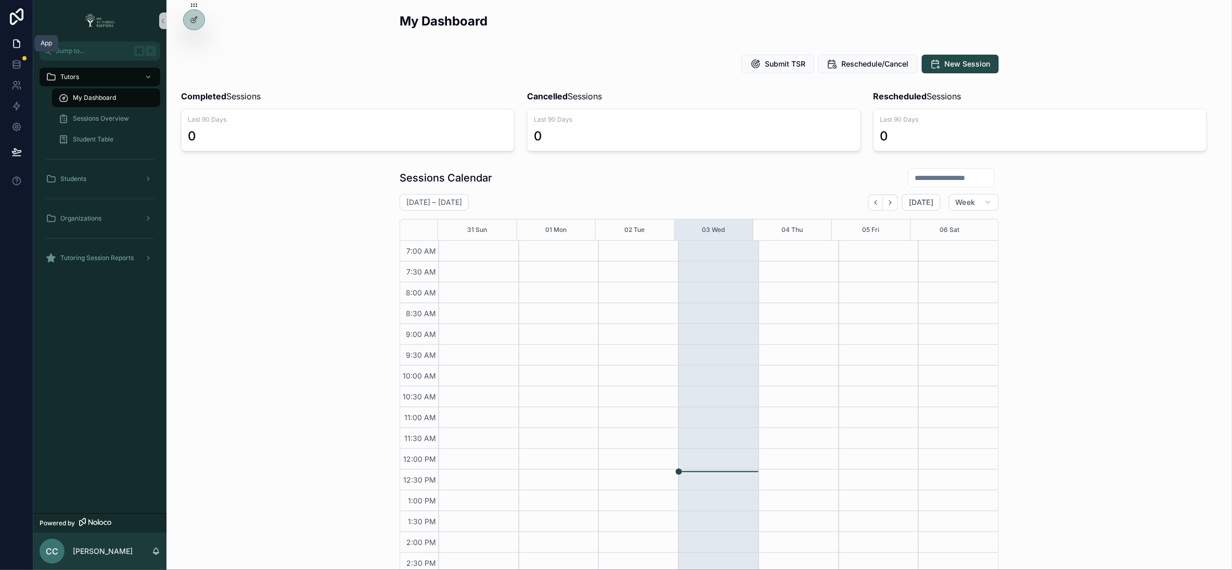
scroll to position [187, 0]
